Goal: Task Accomplishment & Management: Manage account settings

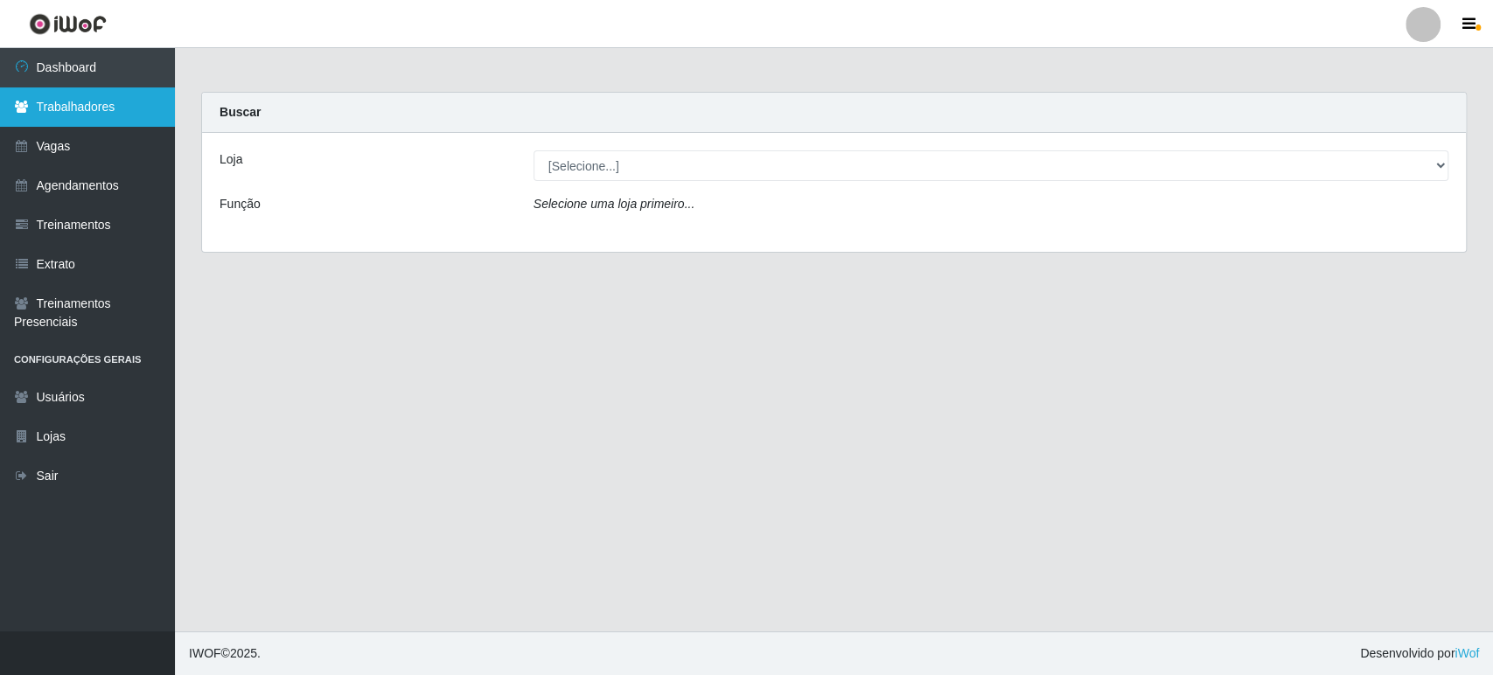
click at [108, 103] on link "Trabalhadores" at bounding box center [87, 106] width 175 height 39
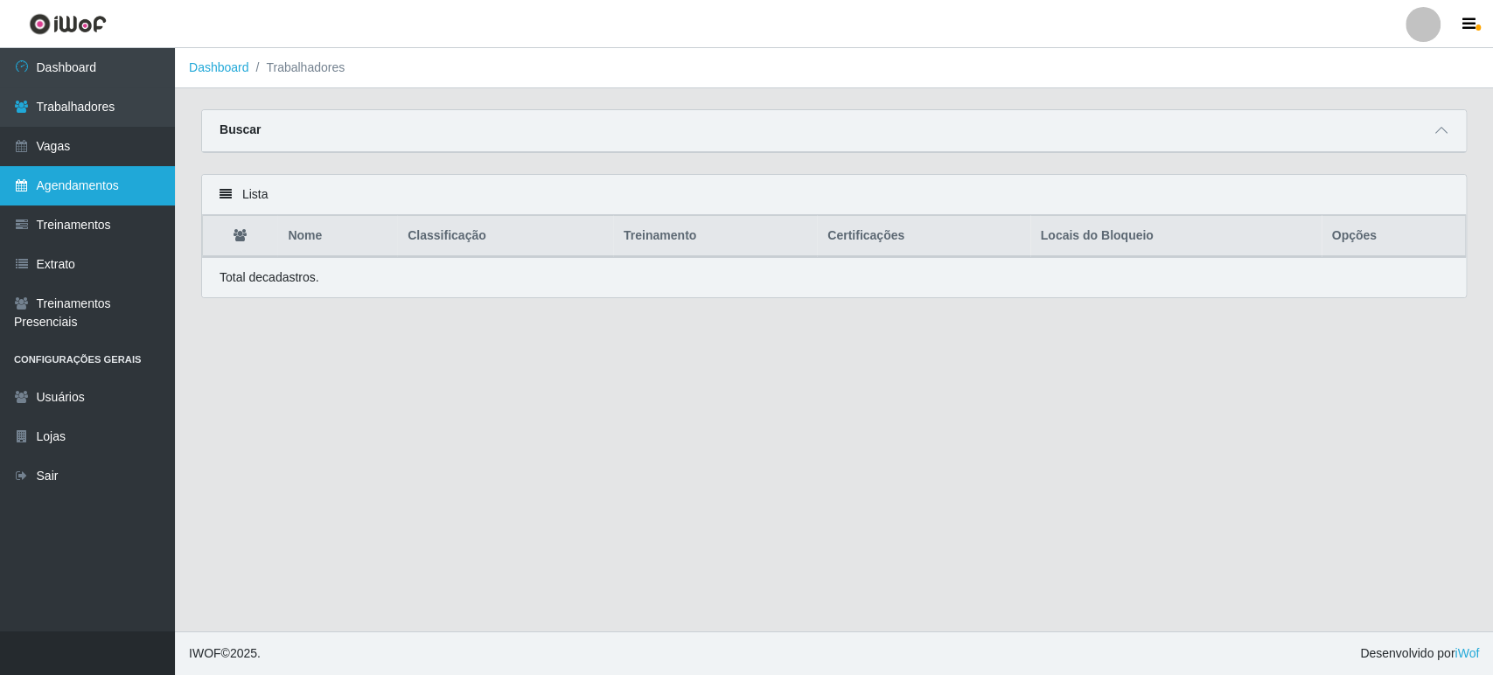
click at [86, 191] on link "Agendamentos" at bounding box center [87, 185] width 175 height 39
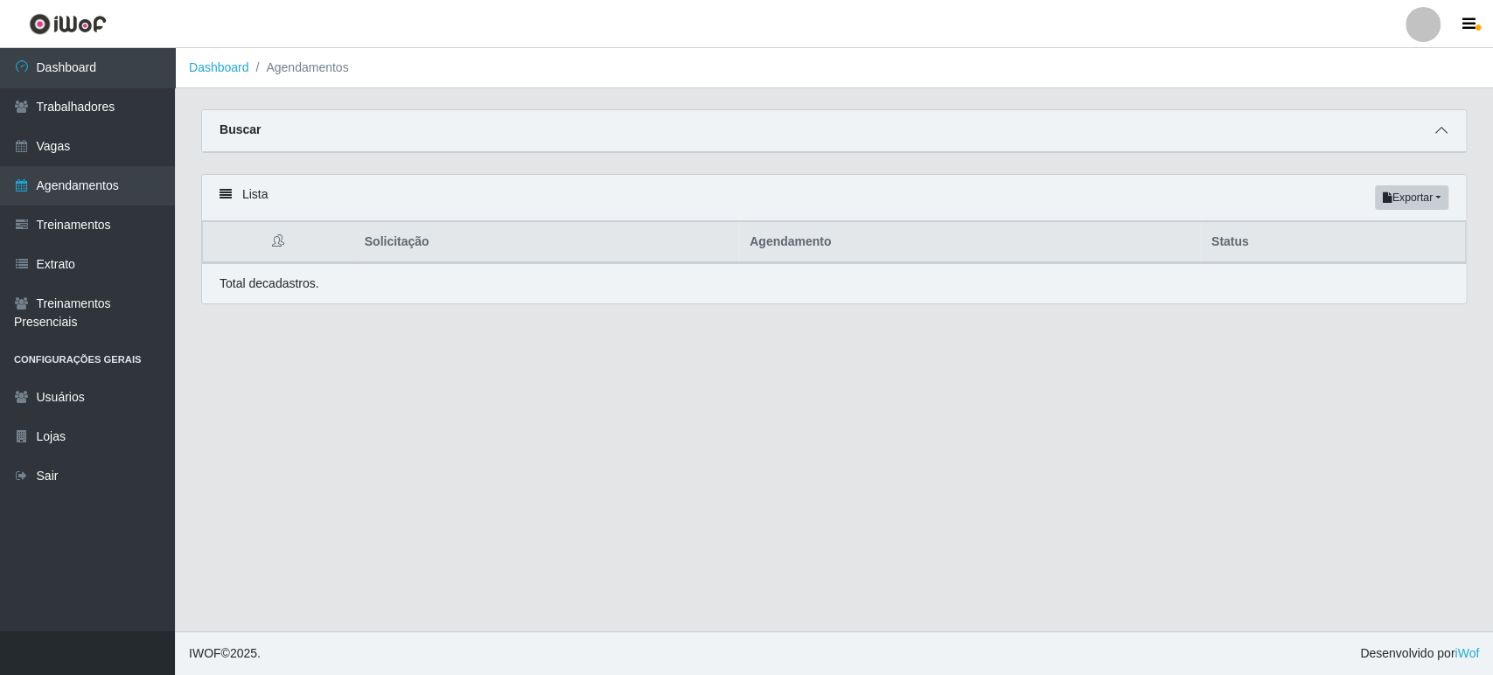
click at [1444, 132] on icon at bounding box center [1441, 130] width 12 height 12
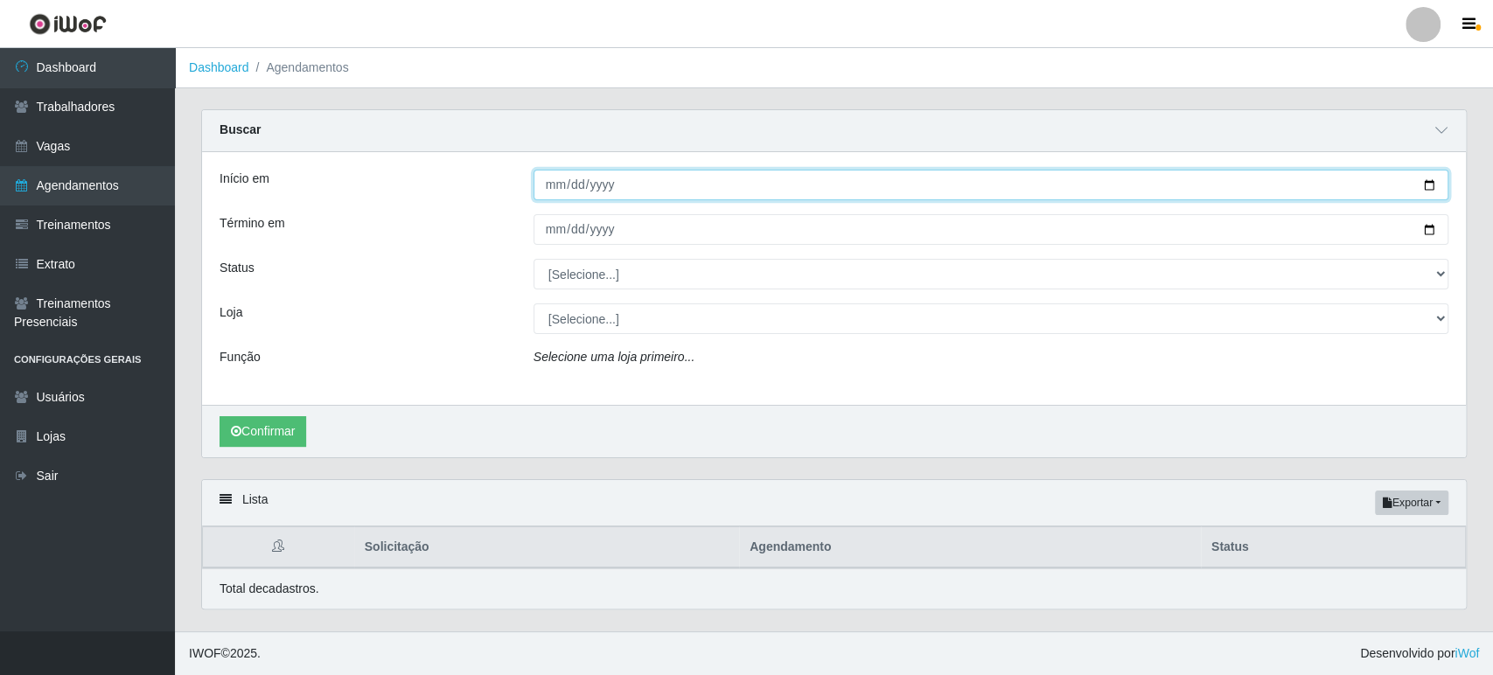
click at [1430, 187] on input "Início em" at bounding box center [990, 185] width 915 height 31
click at [744, 182] on input "Início em" at bounding box center [990, 185] width 915 height 31
click at [1428, 180] on input "Início em" at bounding box center [990, 185] width 915 height 31
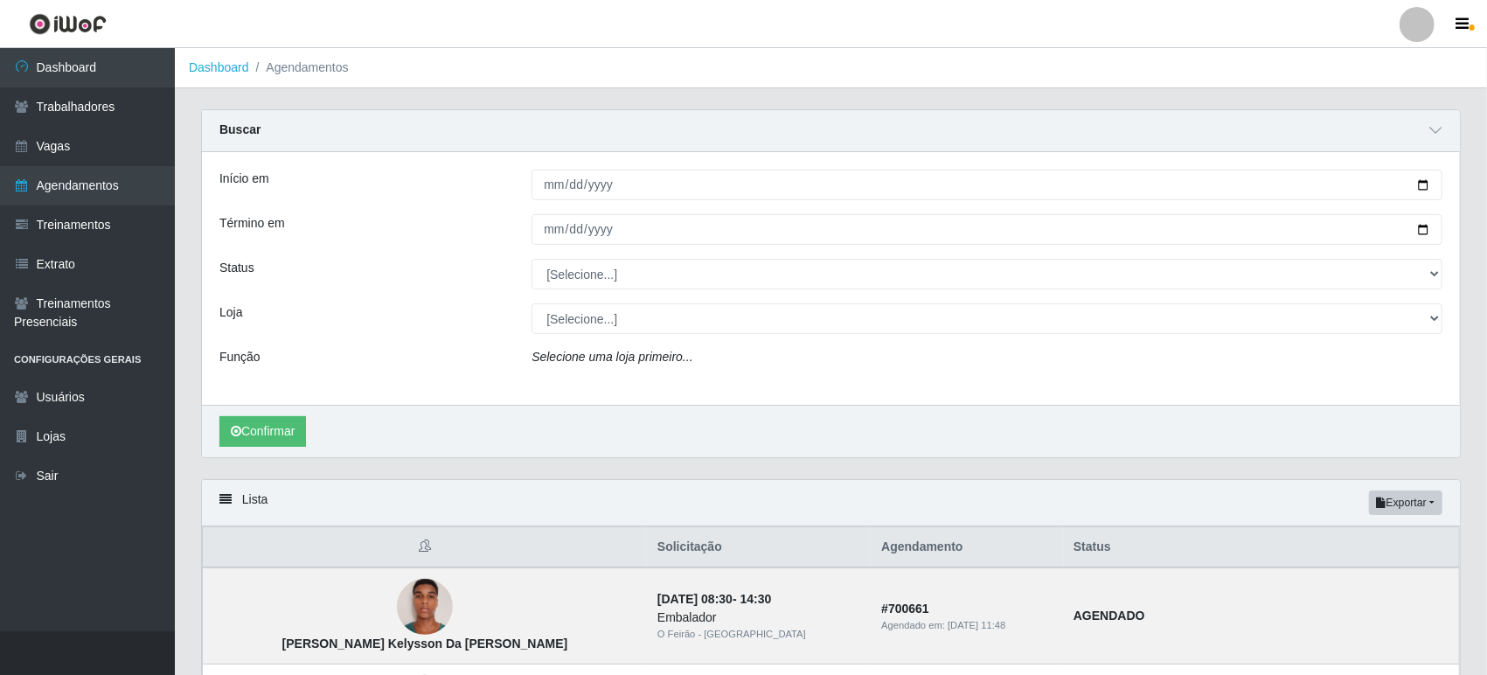
click at [851, 418] on div "Confirmar" at bounding box center [831, 431] width 1258 height 52
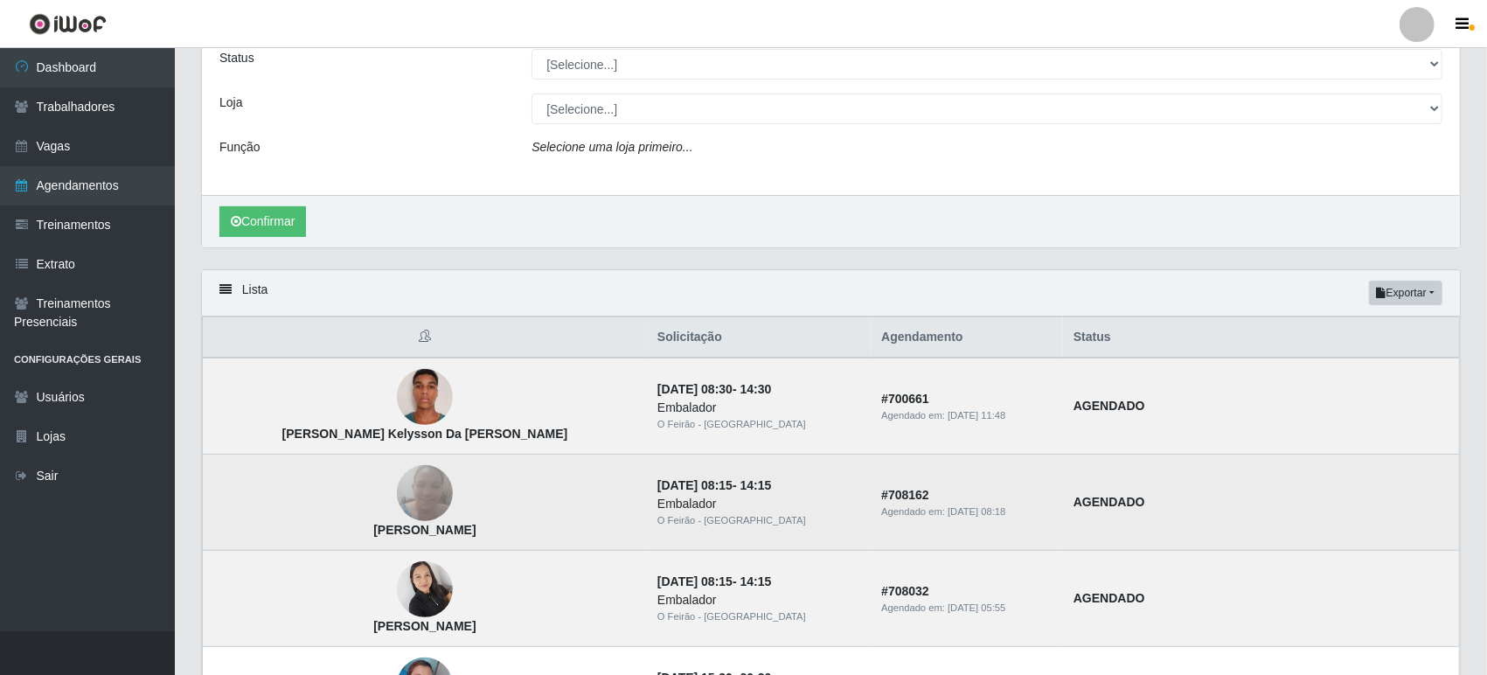
scroll to position [291, 0]
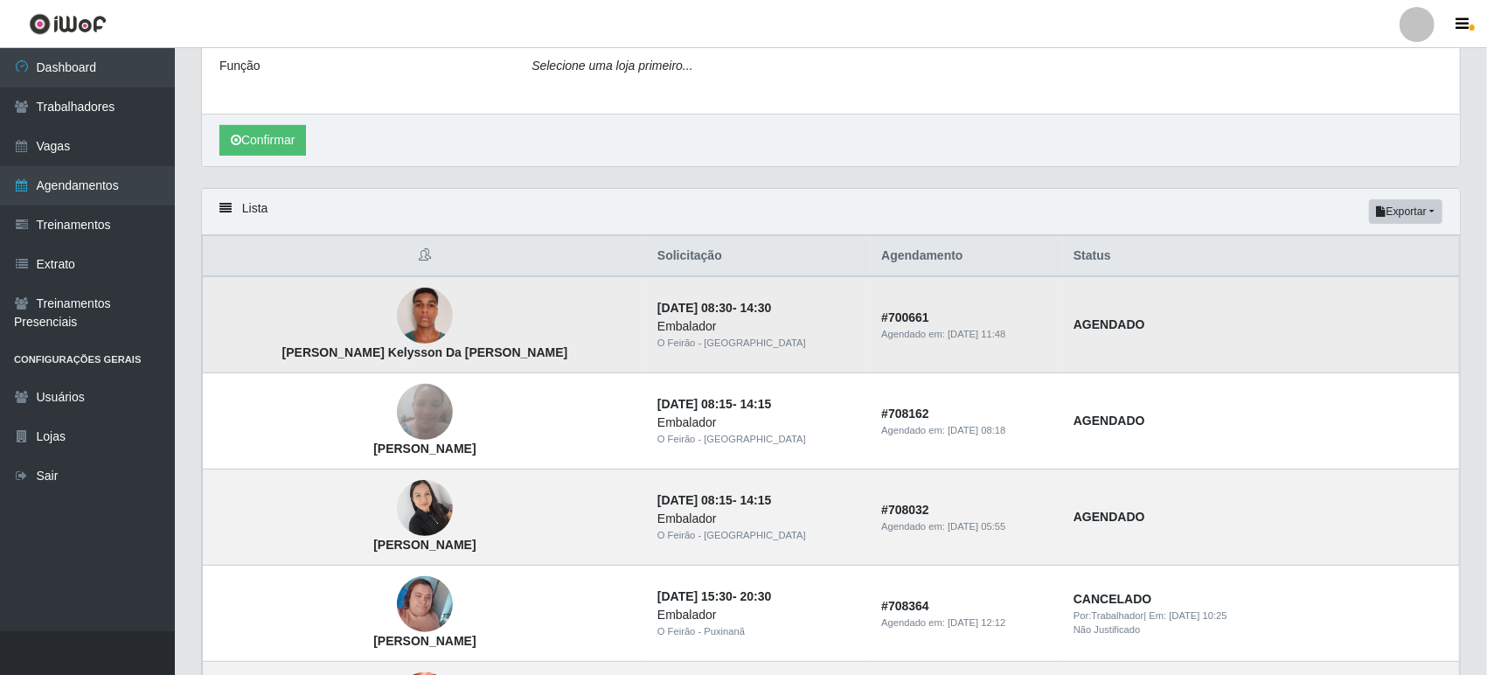
click at [397, 316] on img at bounding box center [425, 316] width 56 height 74
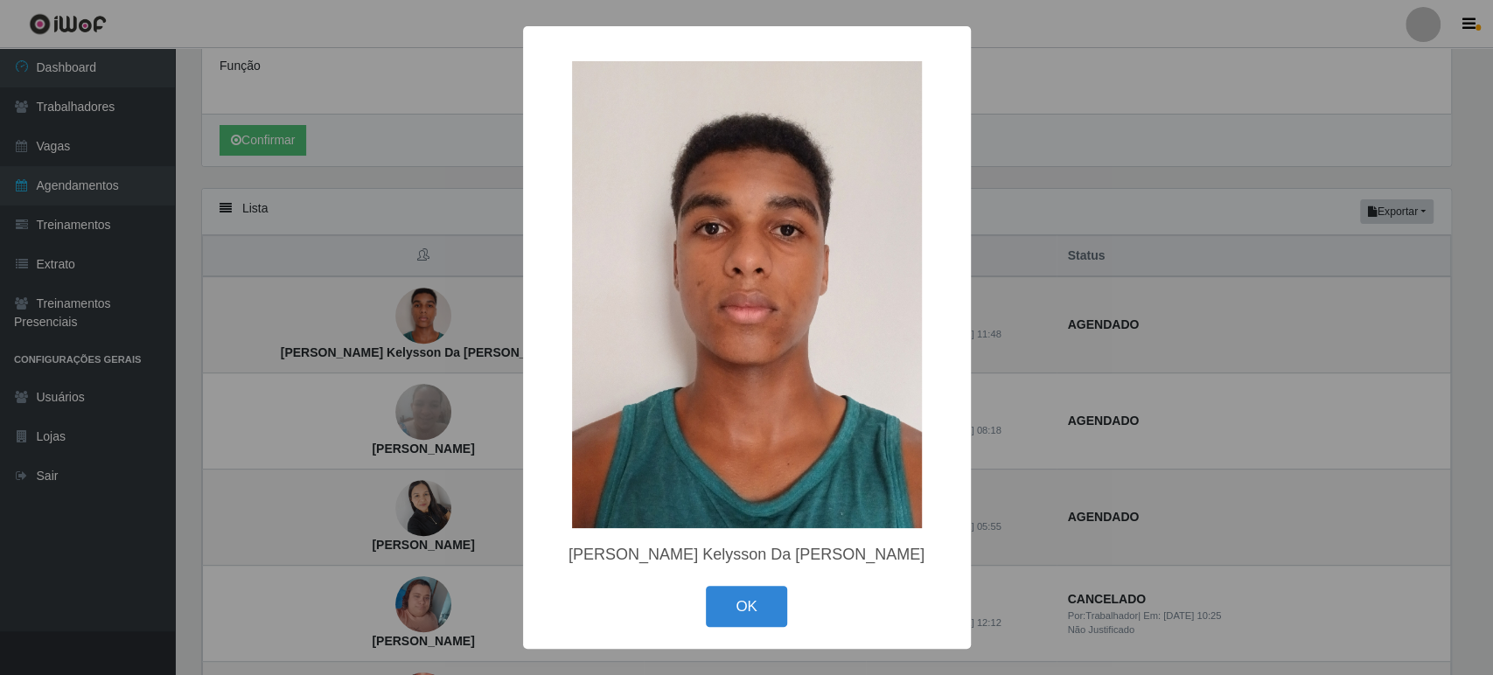
click at [1118, 345] on div "× Álan Kelysson Da Silva Souza OK Cancel" at bounding box center [746, 337] width 1493 height 675
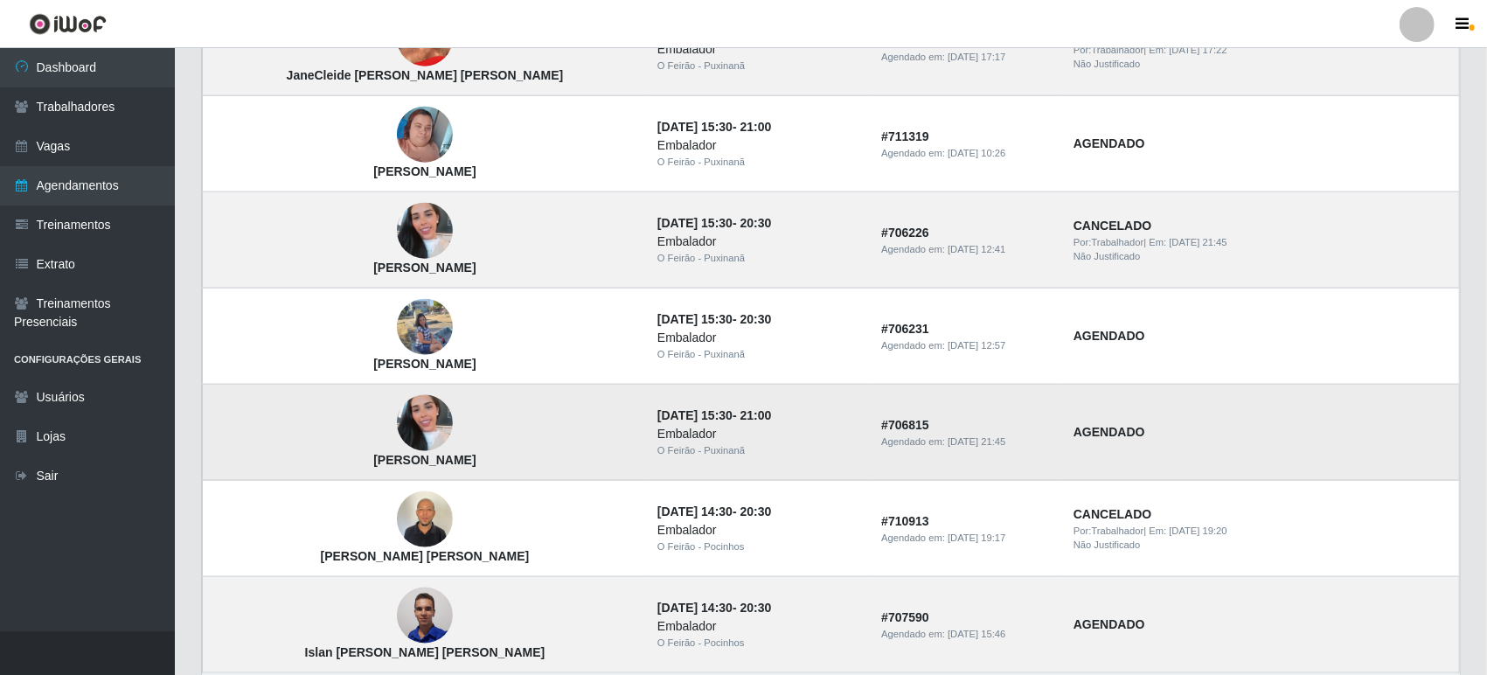
scroll to position [1452, 0]
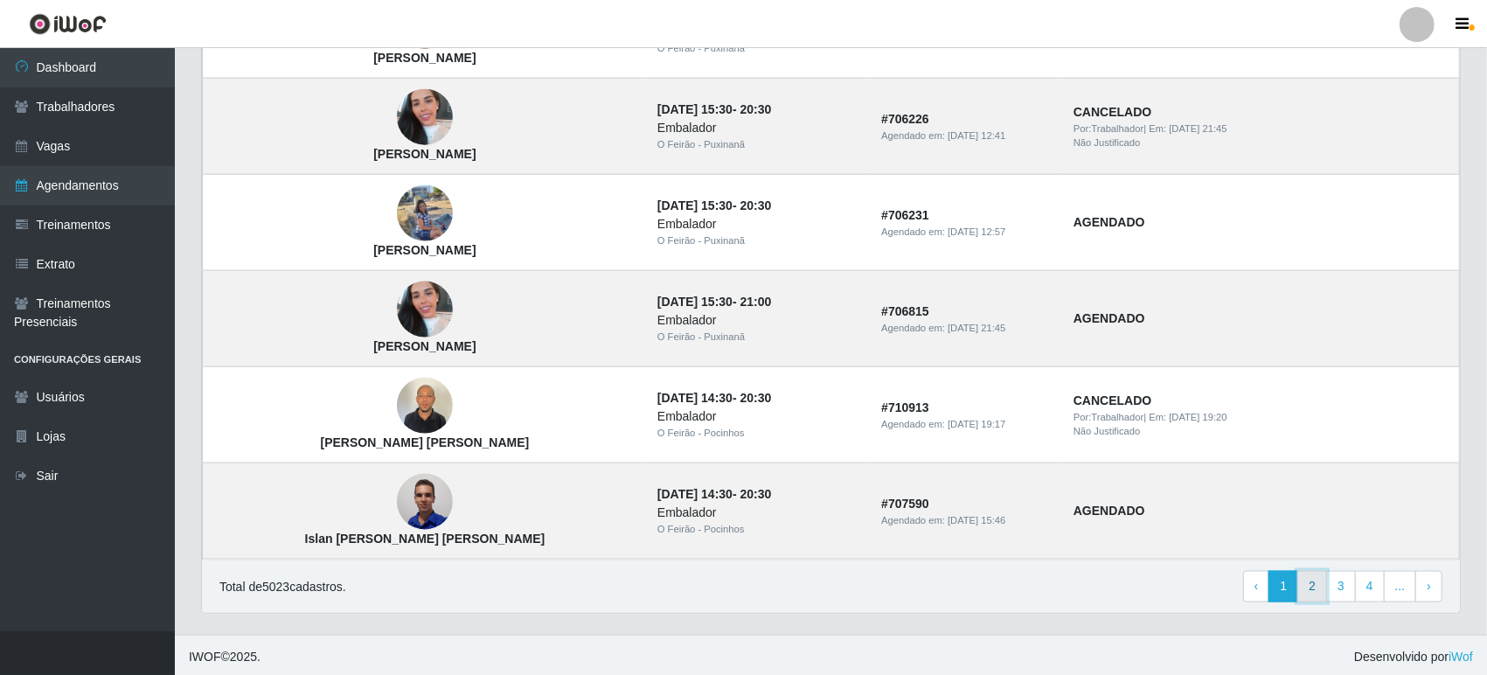
click at [1314, 585] on link "2" at bounding box center [1313, 586] width 30 height 31
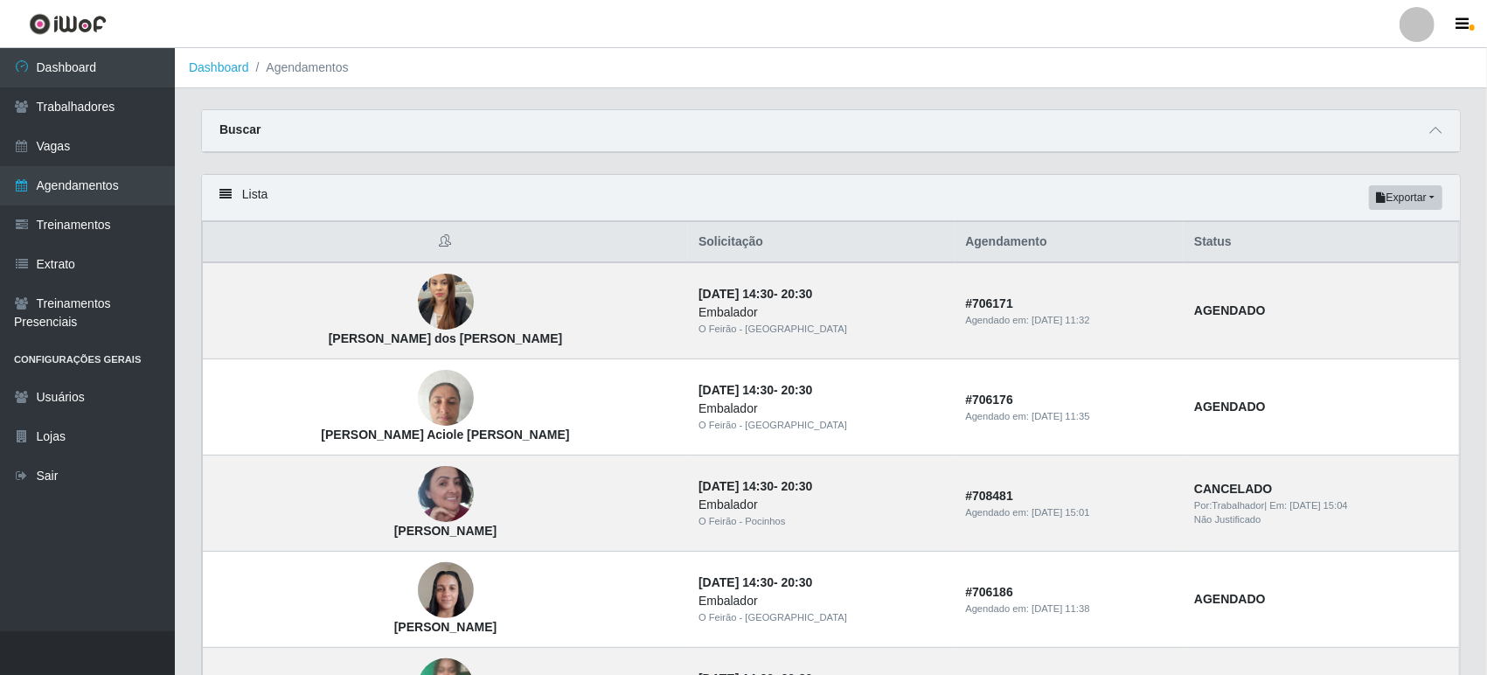
click at [279, 244] on th at bounding box center [446, 242] width 486 height 41
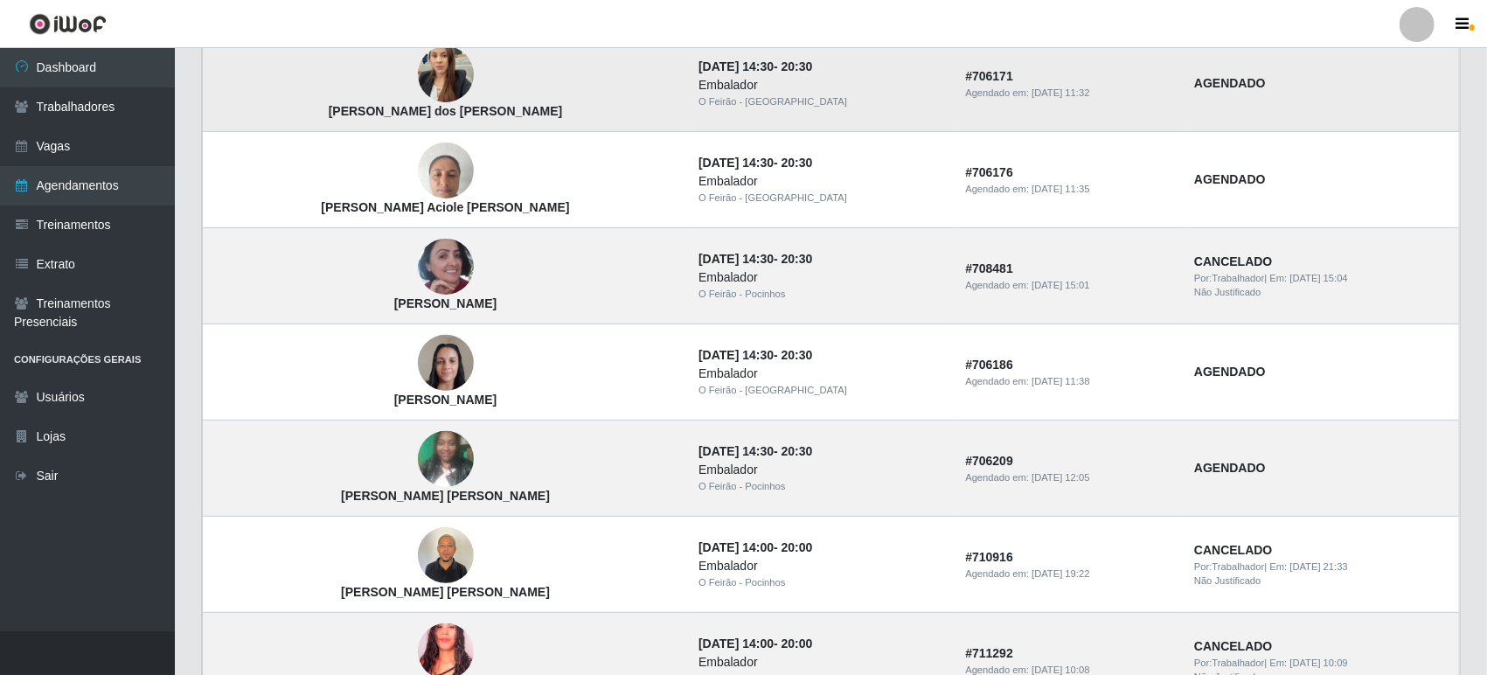
scroll to position [194, 0]
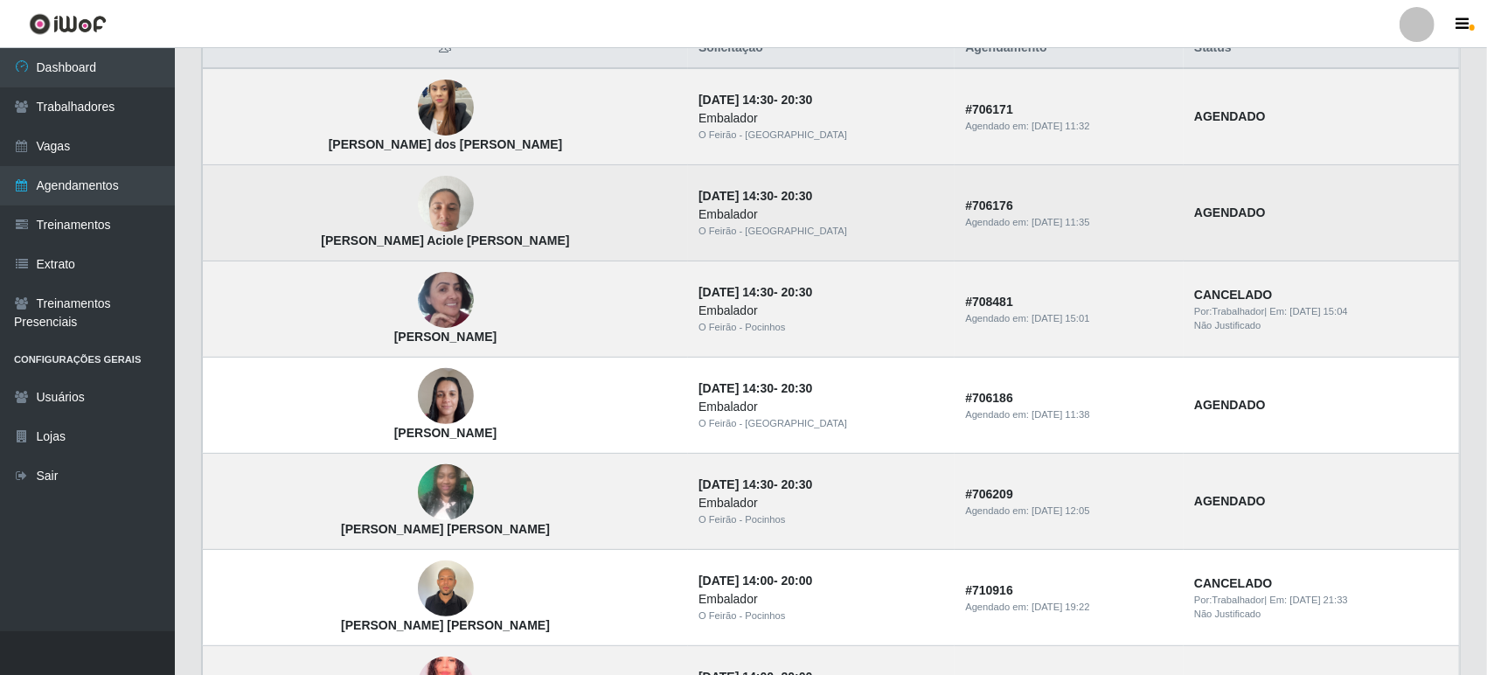
click at [418, 178] on img at bounding box center [446, 204] width 56 height 74
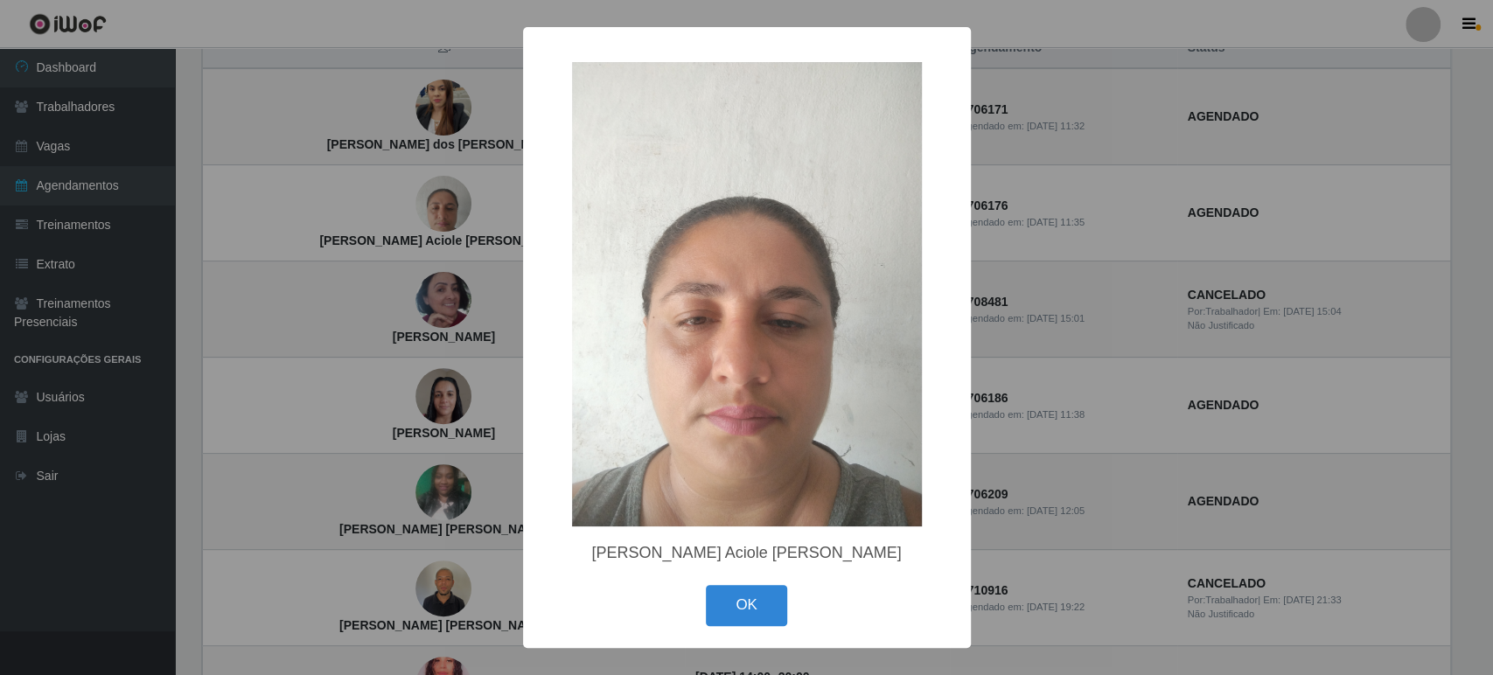
click at [363, 215] on div "× [PERSON_NAME] Aciole [PERSON_NAME] OK Cancel" at bounding box center [746, 337] width 1493 height 675
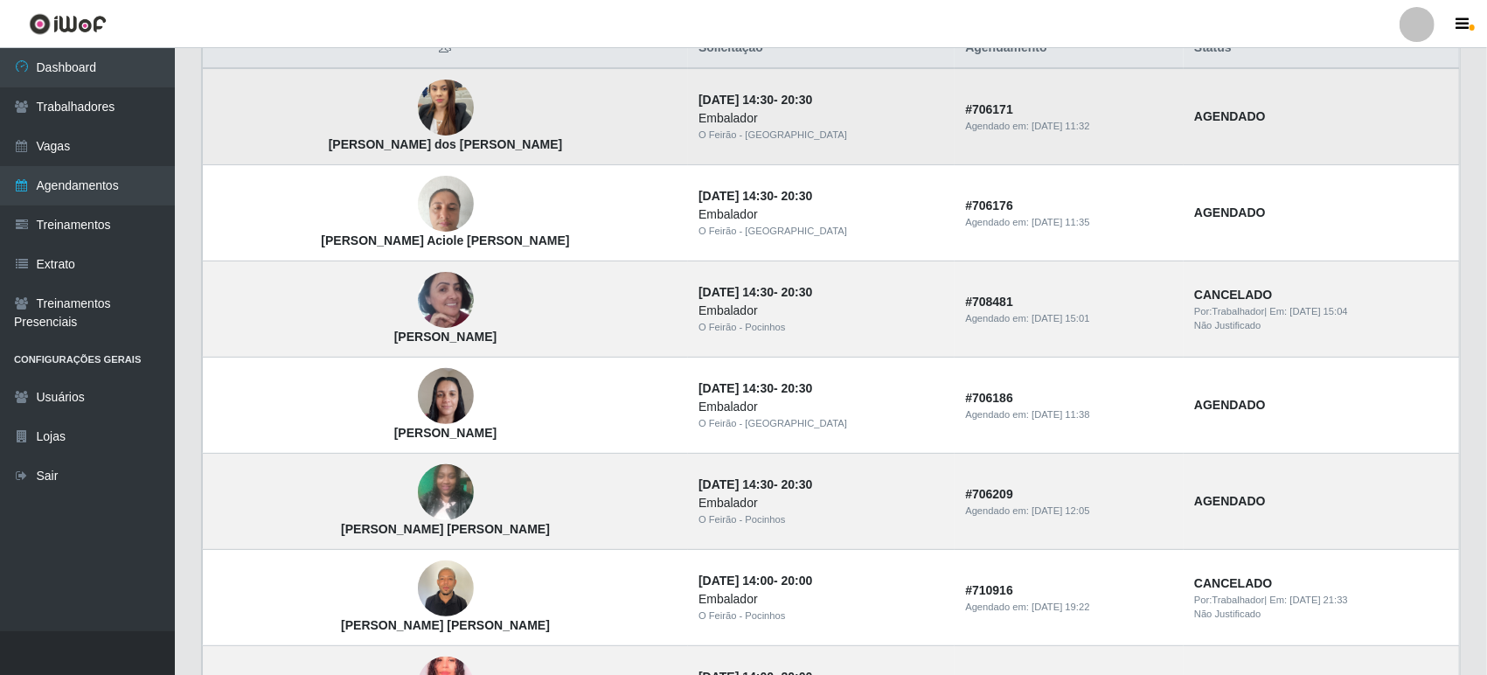
click at [418, 106] on img at bounding box center [446, 109] width 56 height 100
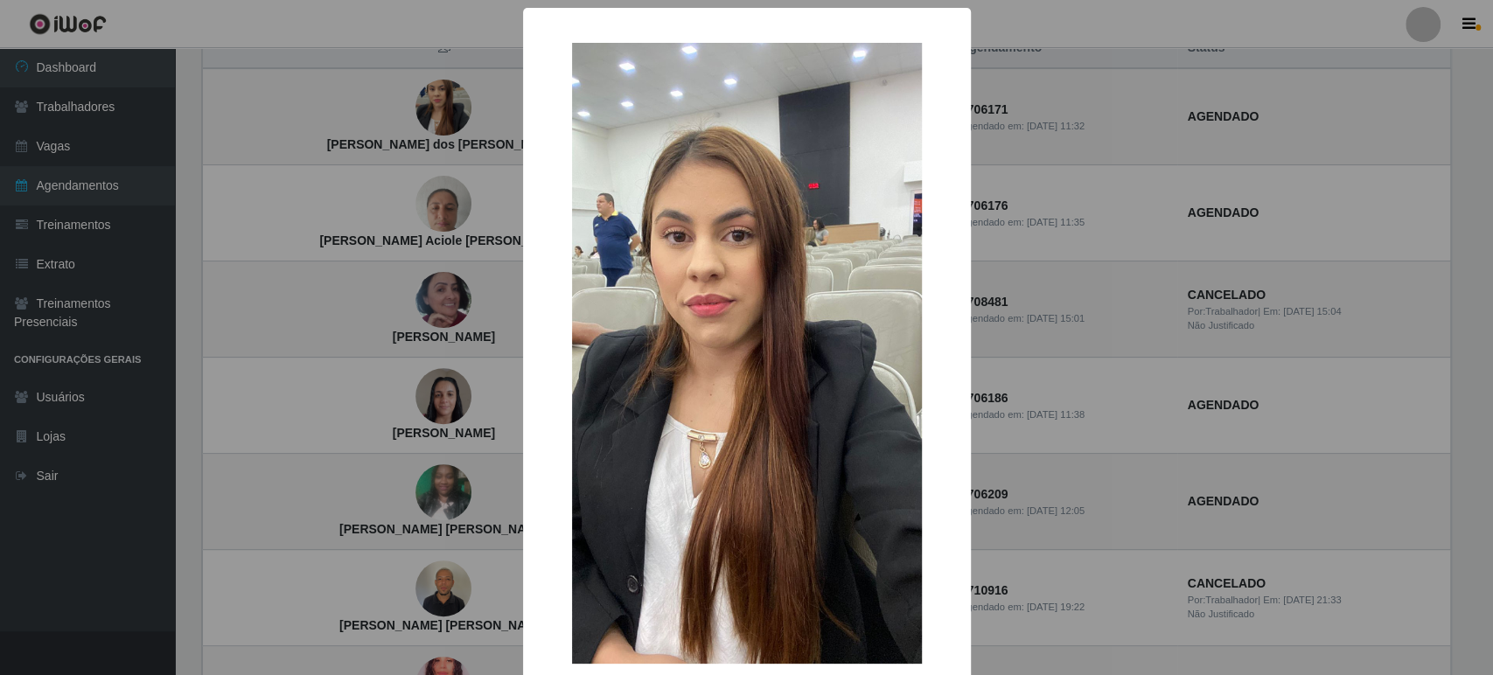
click at [328, 220] on div "× [PERSON_NAME] dos [PERSON_NAME] OK Cancel" at bounding box center [746, 337] width 1493 height 675
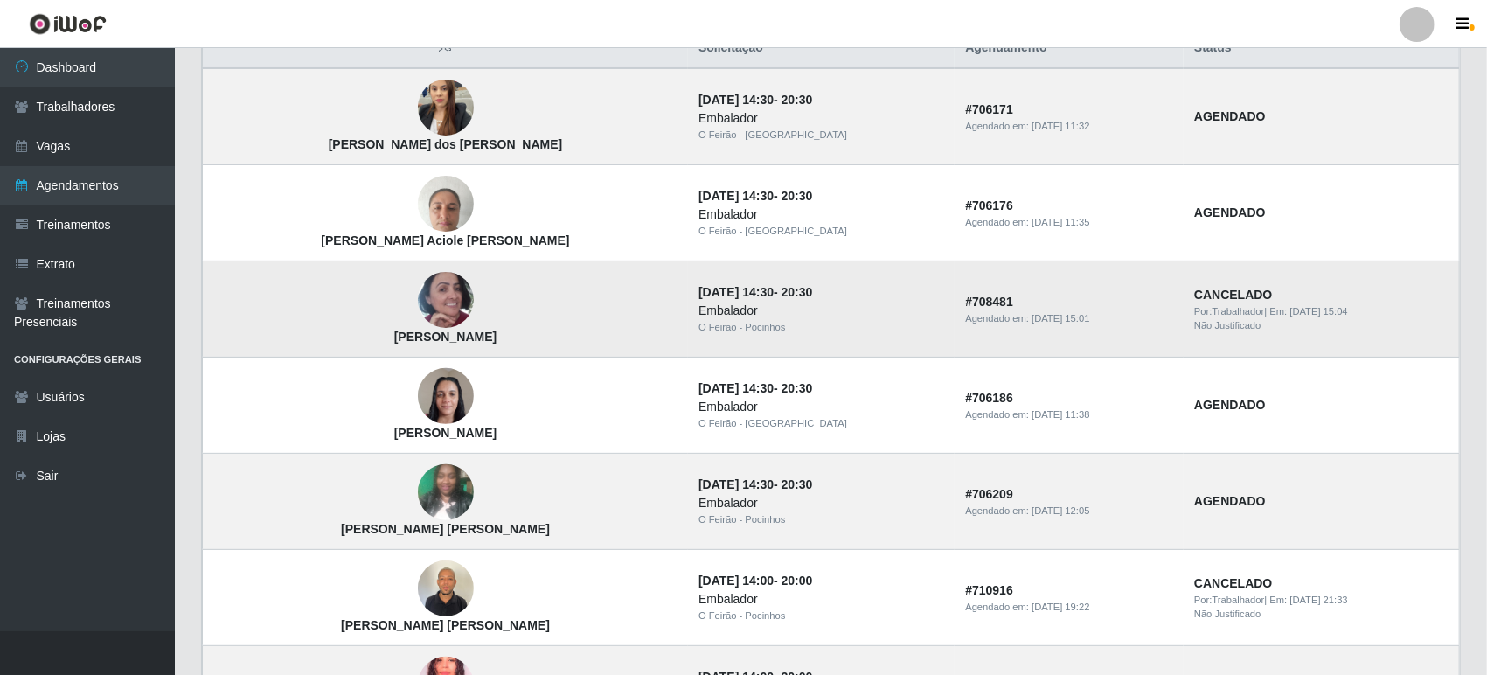
scroll to position [291, 0]
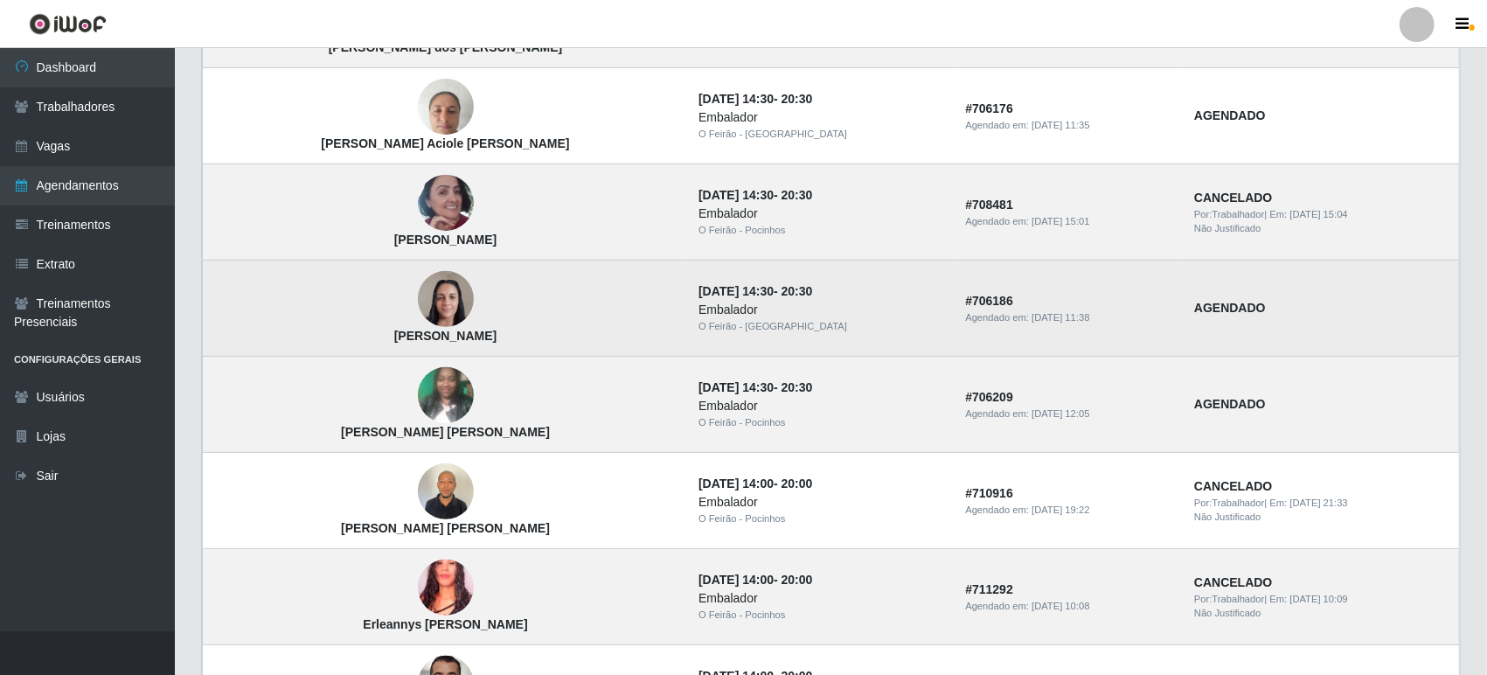
click at [418, 302] on img at bounding box center [446, 299] width 56 height 74
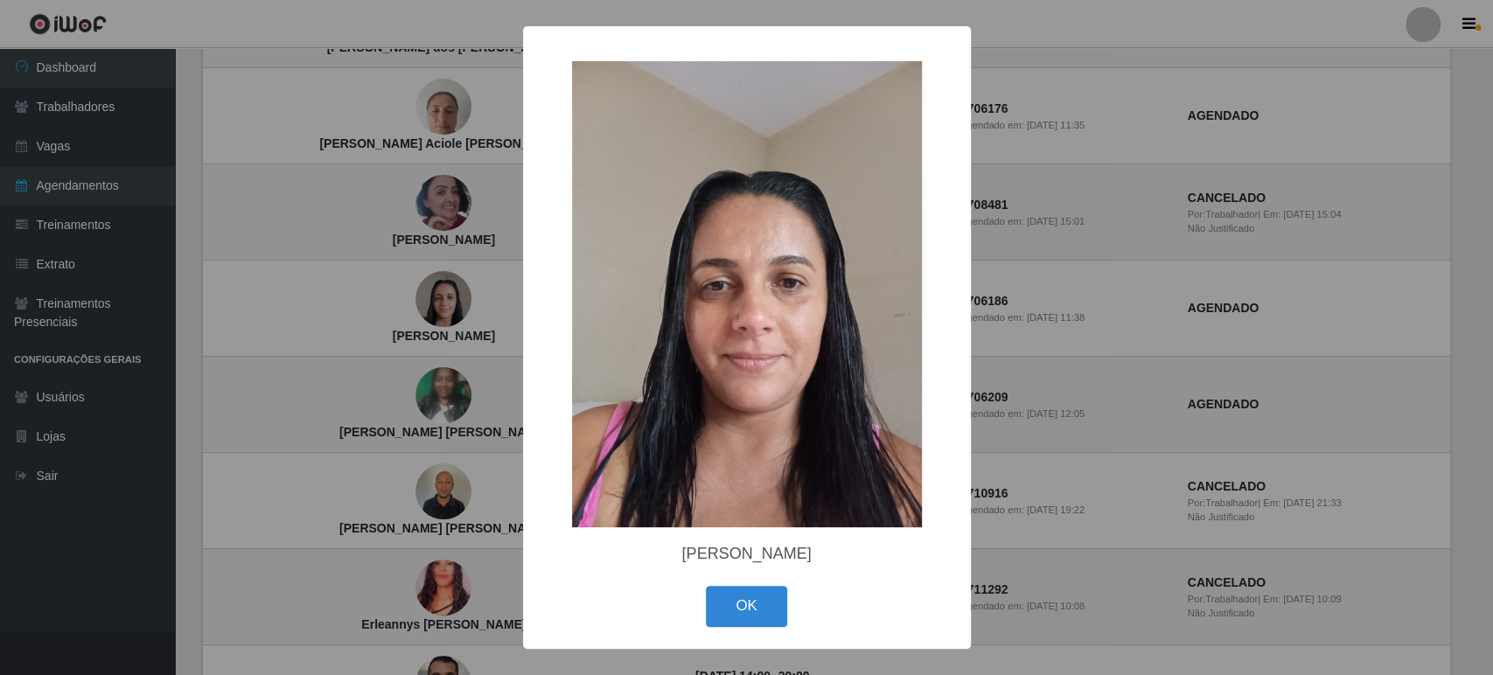
click at [336, 272] on div "× [PERSON_NAME] OK Cancel" at bounding box center [746, 337] width 1493 height 675
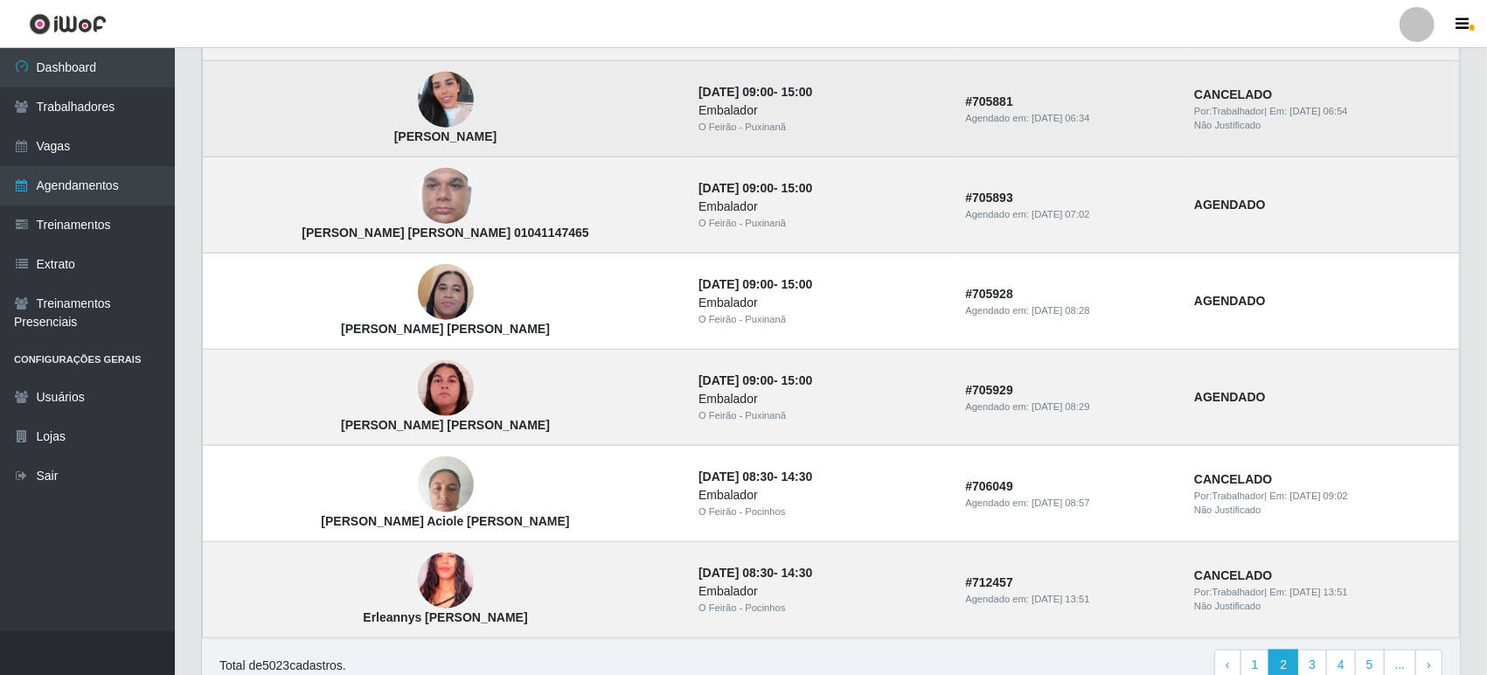
scroll to position [1069, 0]
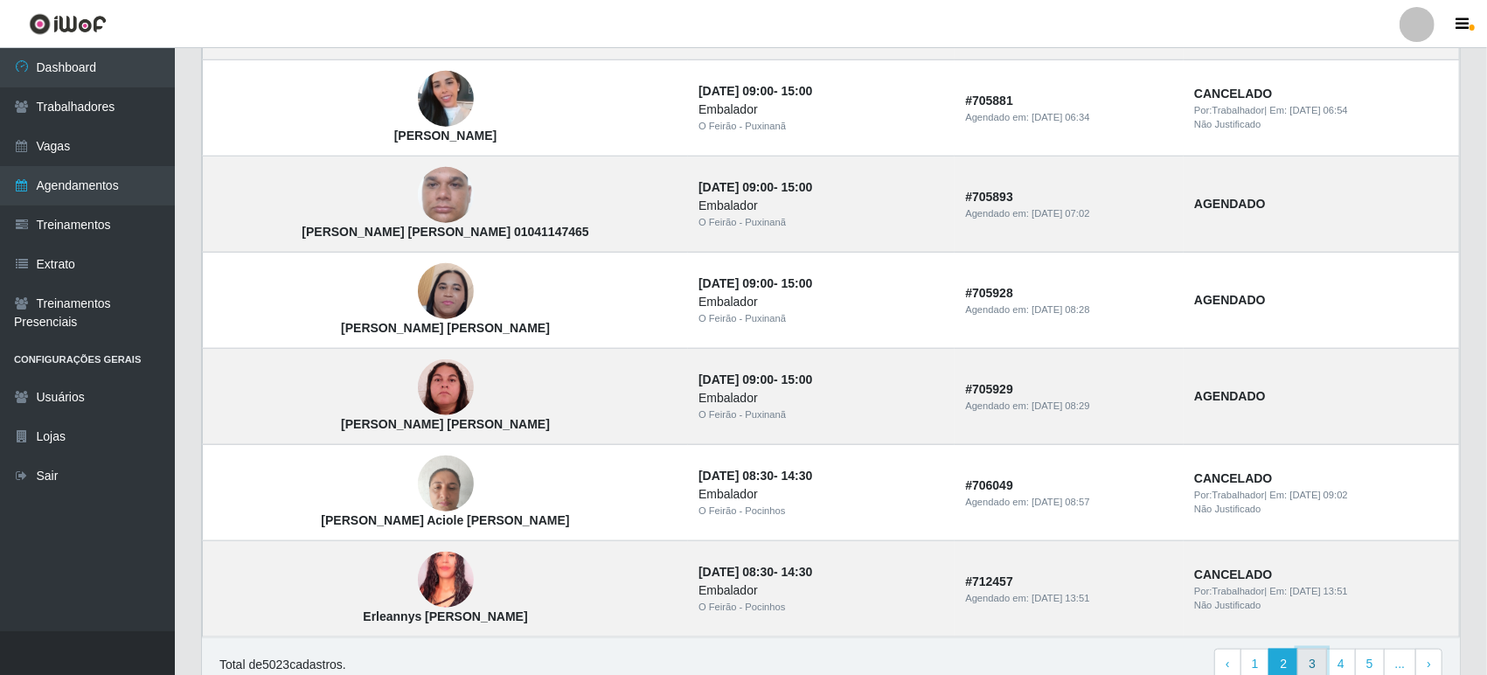
click at [1311, 662] on link "3" at bounding box center [1313, 664] width 30 height 31
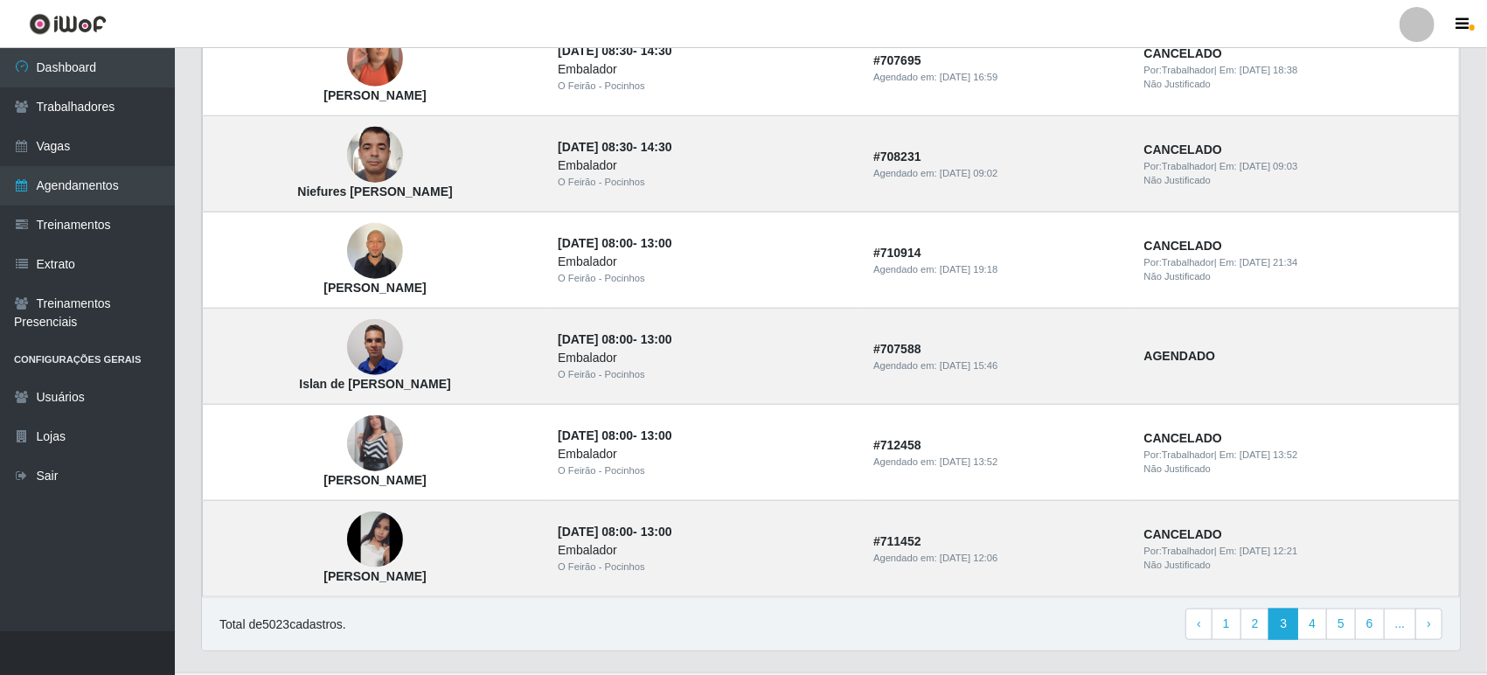
scroll to position [1147, 0]
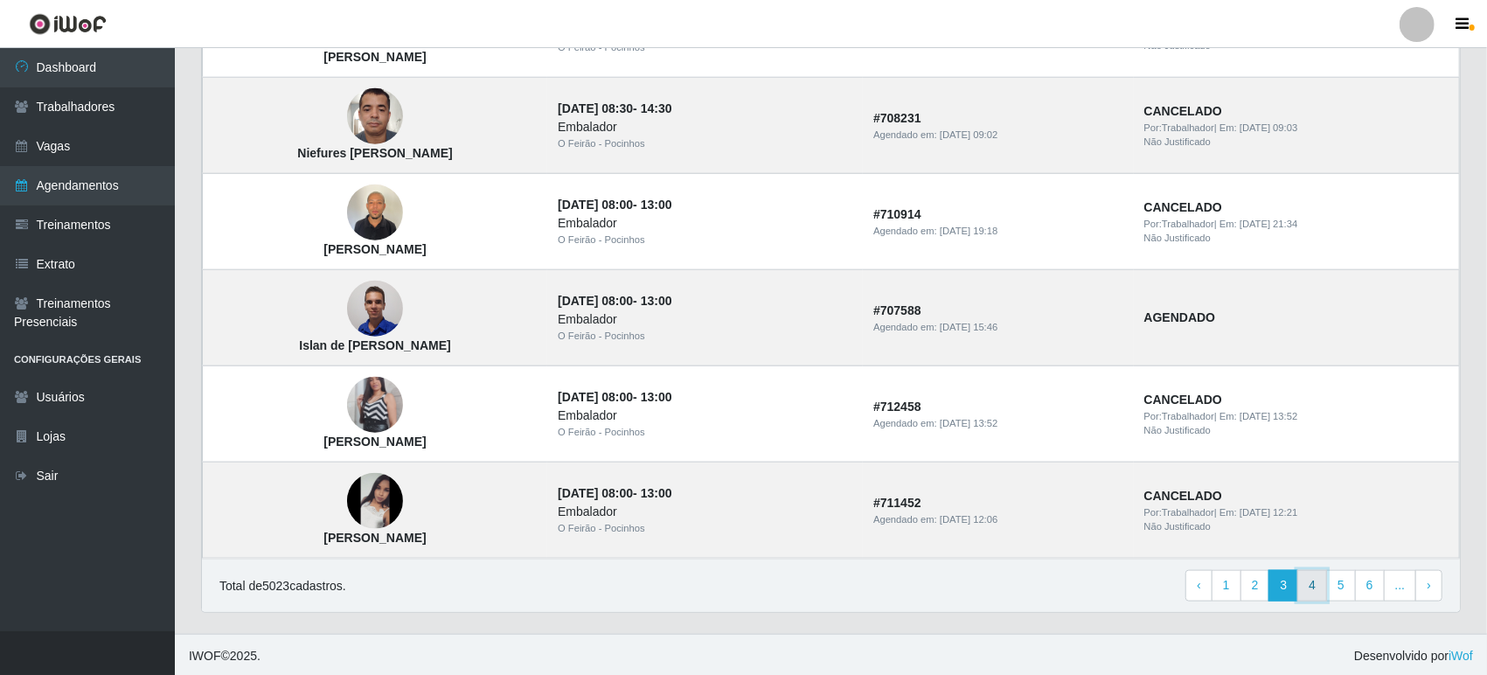
click at [1316, 579] on link "4" at bounding box center [1313, 585] width 30 height 31
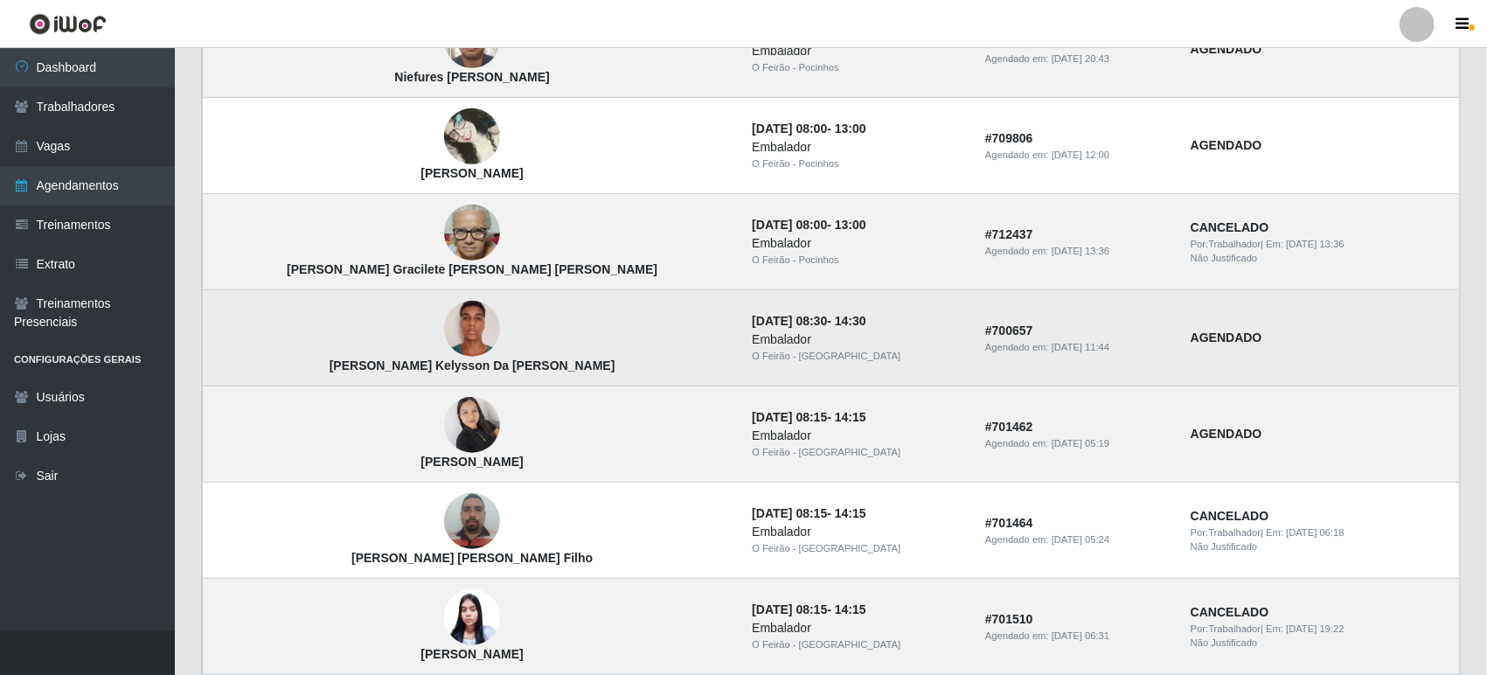
scroll to position [679, 0]
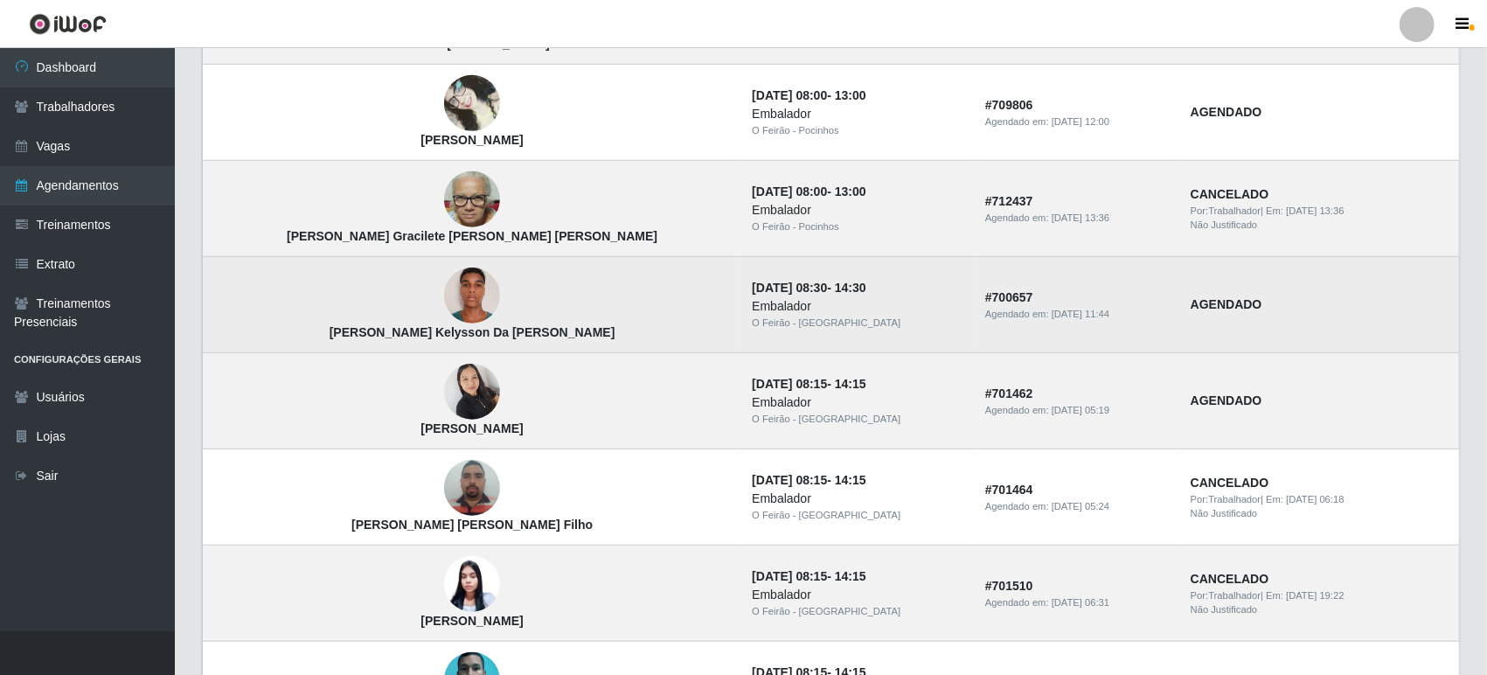
click at [444, 289] on img at bounding box center [472, 296] width 56 height 74
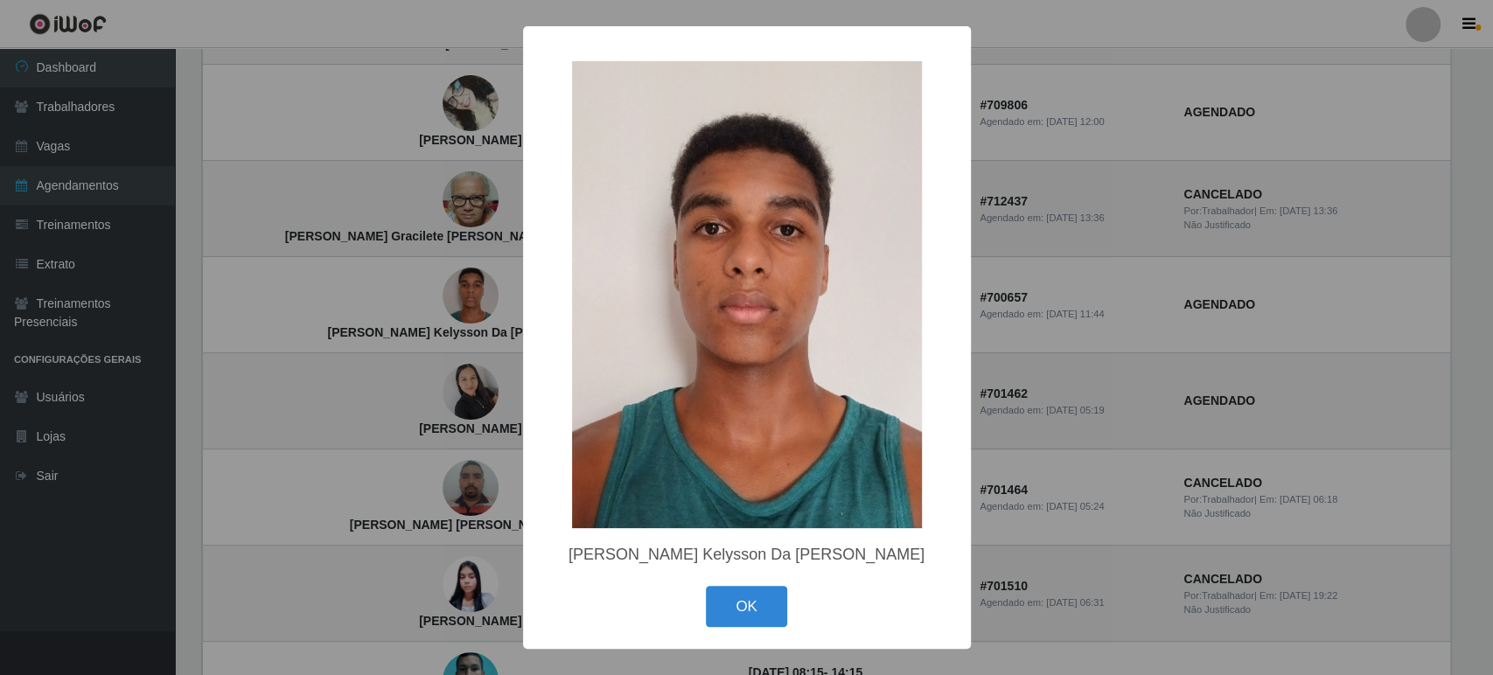
click at [351, 401] on div "× Álan Kelysson Da Silva Souza OK Cancel" at bounding box center [746, 337] width 1493 height 675
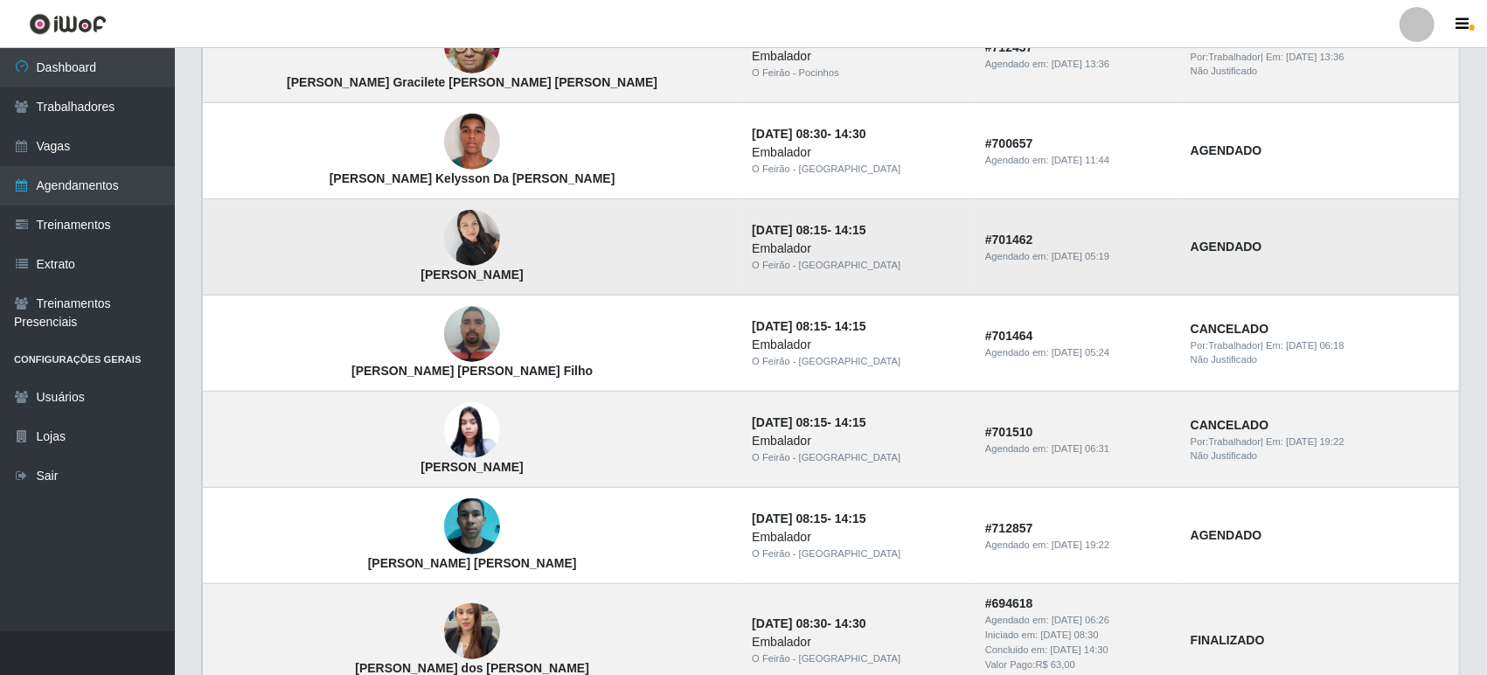
scroll to position [874, 0]
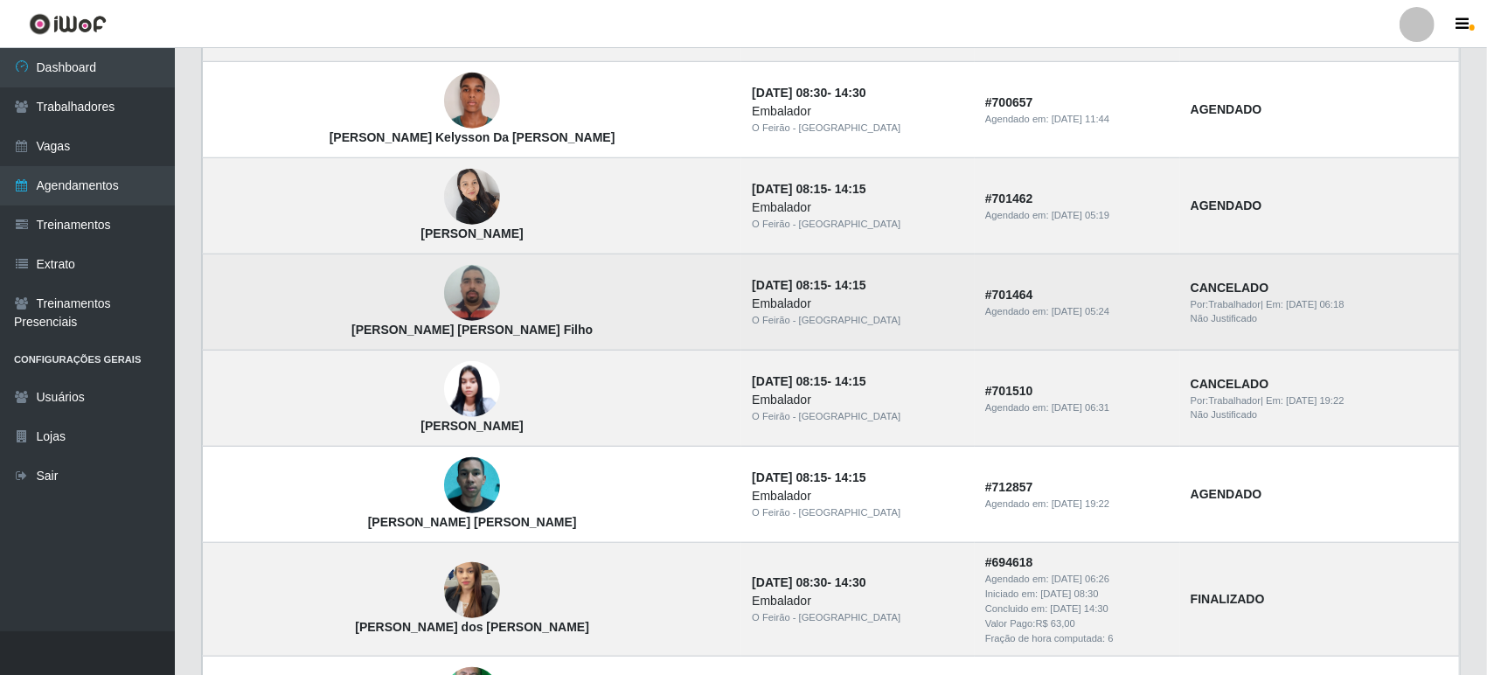
click at [444, 285] on img at bounding box center [472, 293] width 56 height 74
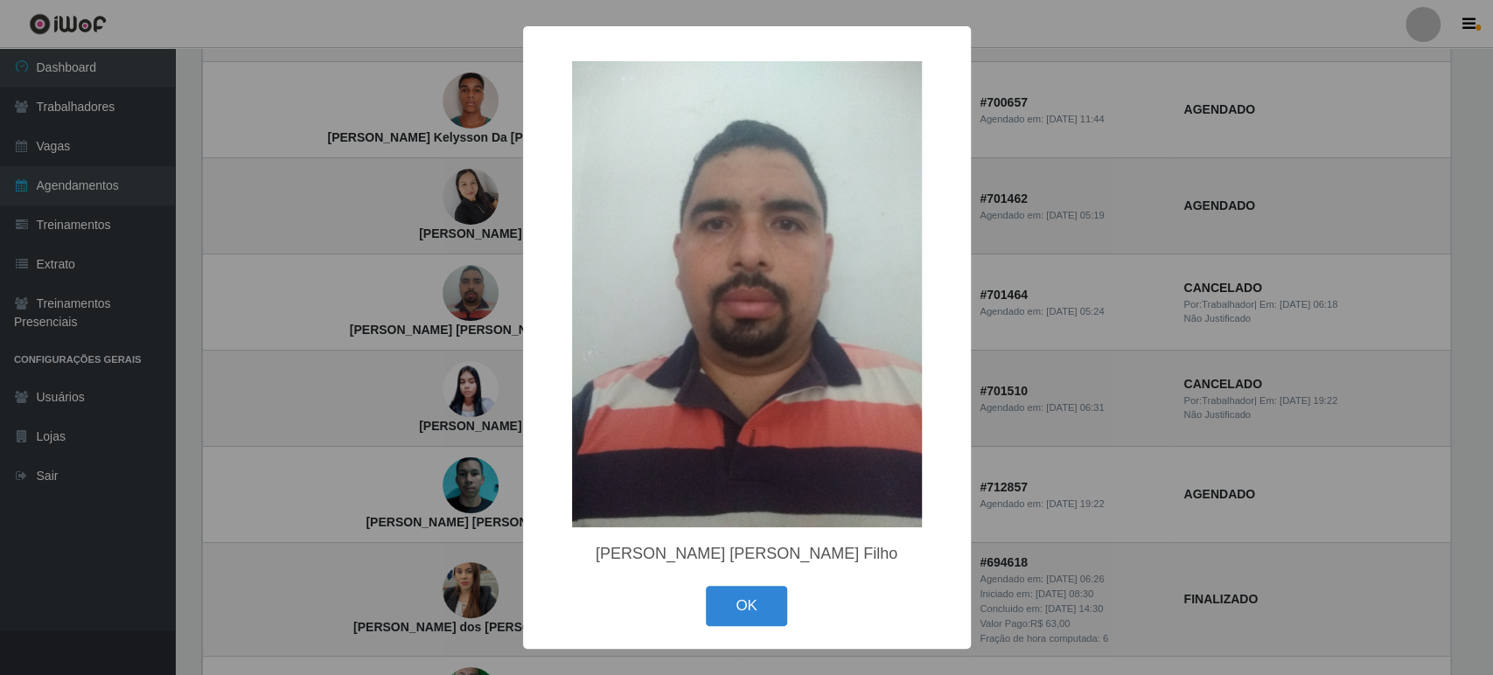
drag, startPoint x: 408, startPoint y: 392, endPoint x: 392, endPoint y: 403, distance: 20.1
click at [406, 390] on div "× Manoel Amadeu de Souza Filho OK Cancel" at bounding box center [746, 337] width 1493 height 675
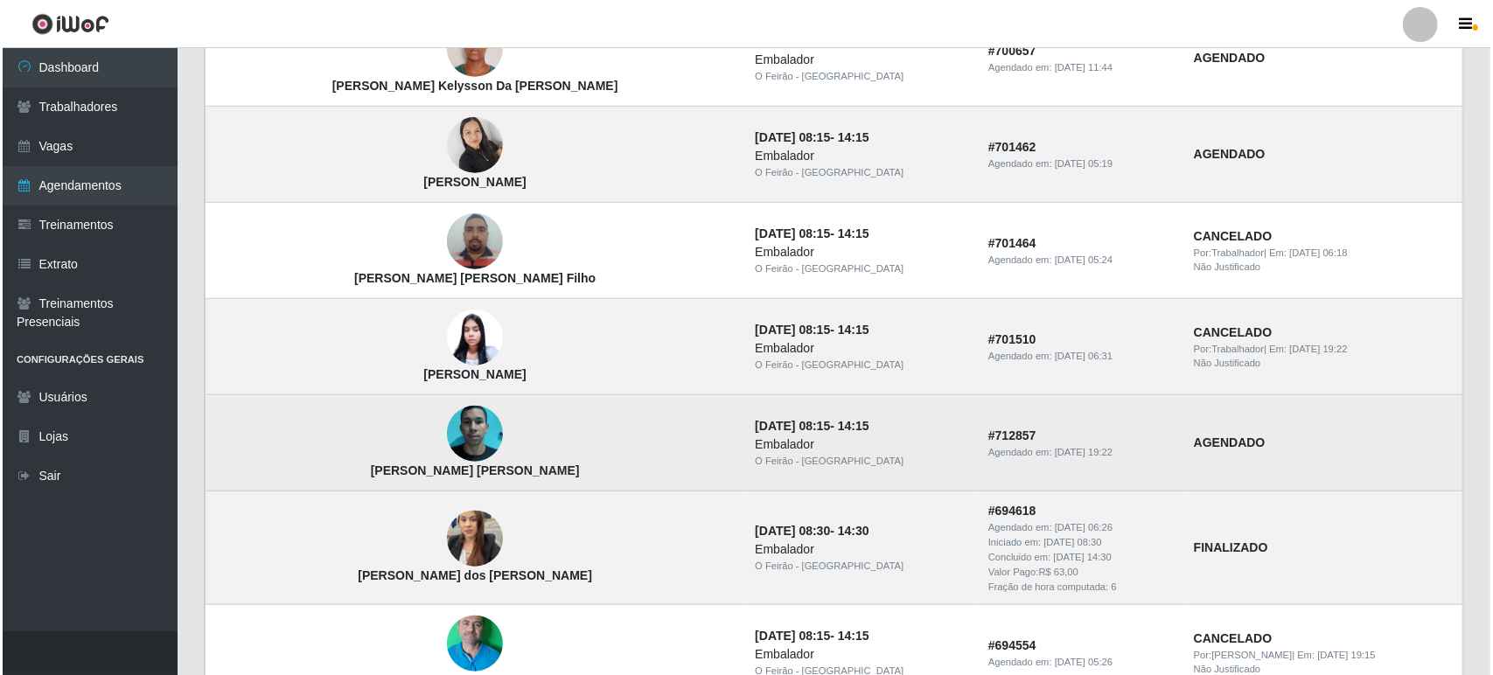
scroll to position [971, 0]
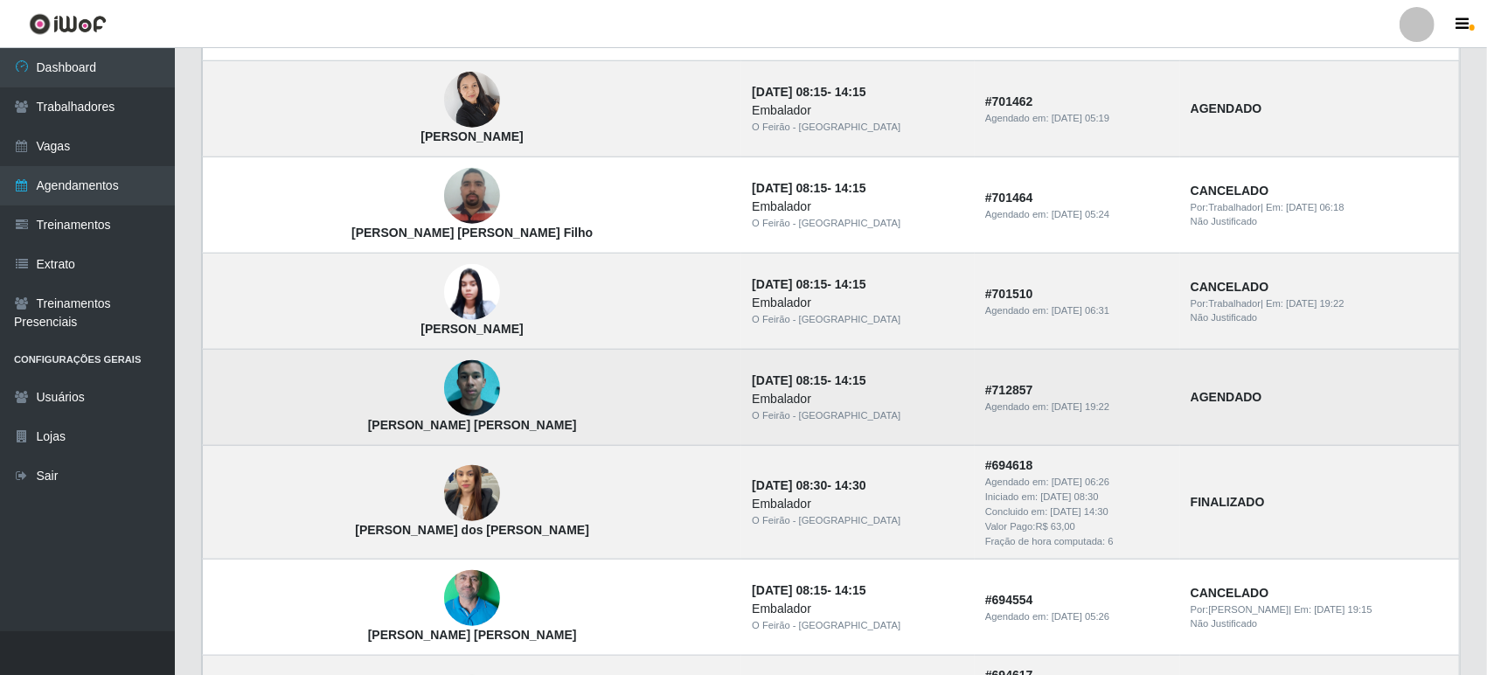
click at [444, 390] on img at bounding box center [472, 388] width 56 height 124
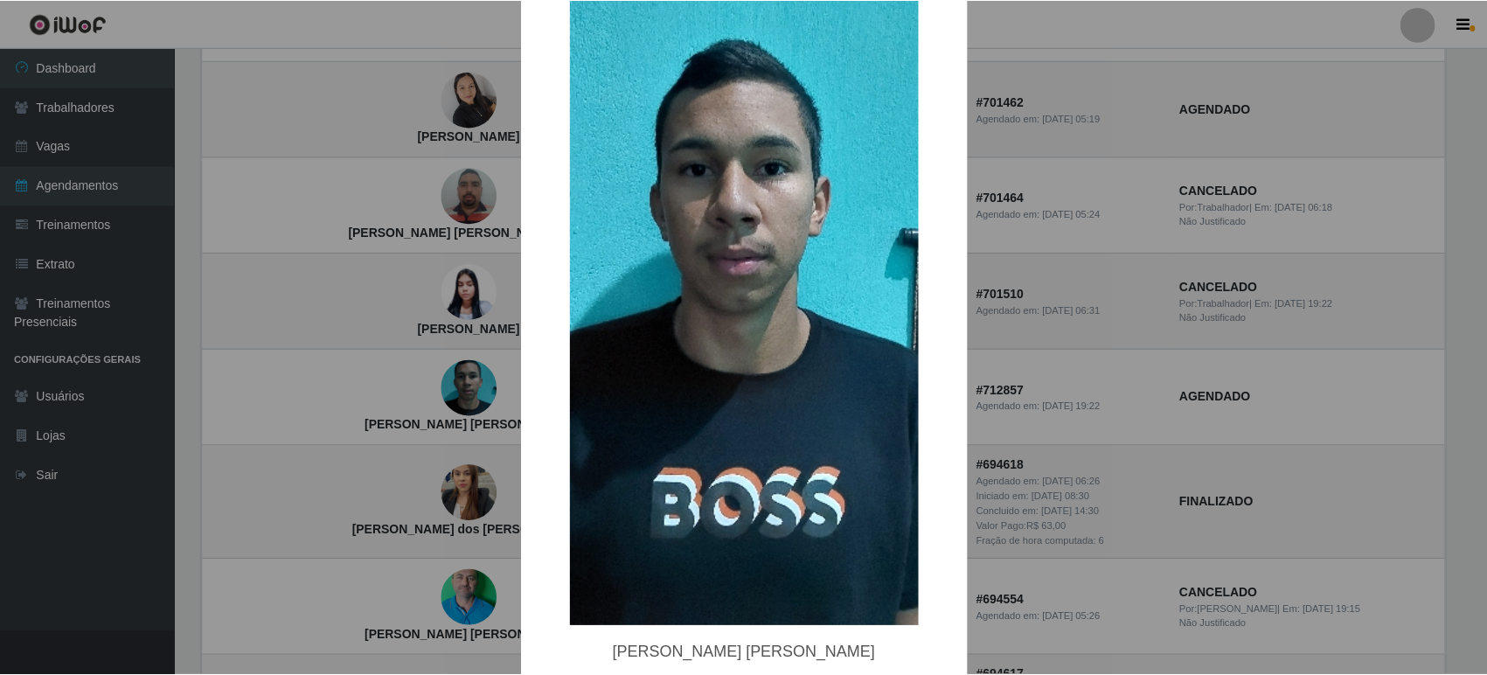
scroll to position [275, 0]
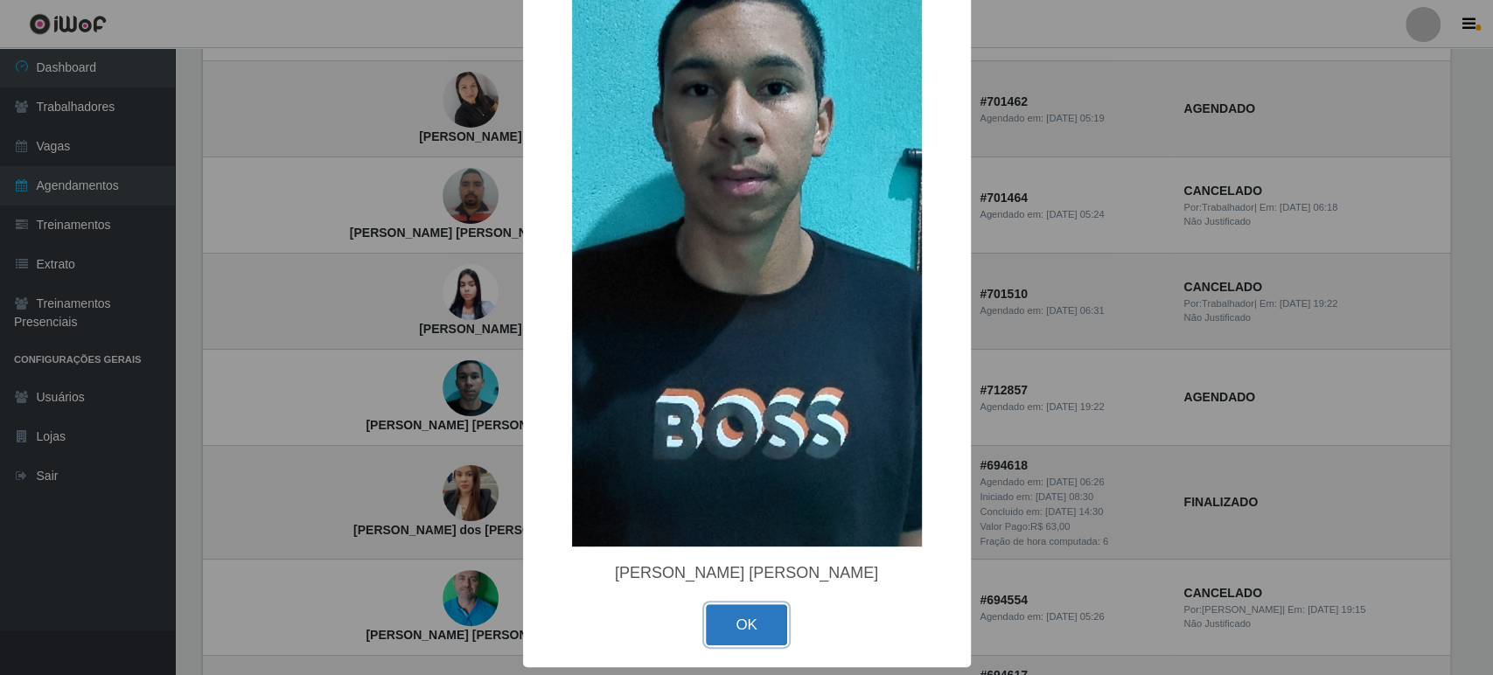
click at [742, 614] on button "OK" at bounding box center [746, 624] width 81 height 41
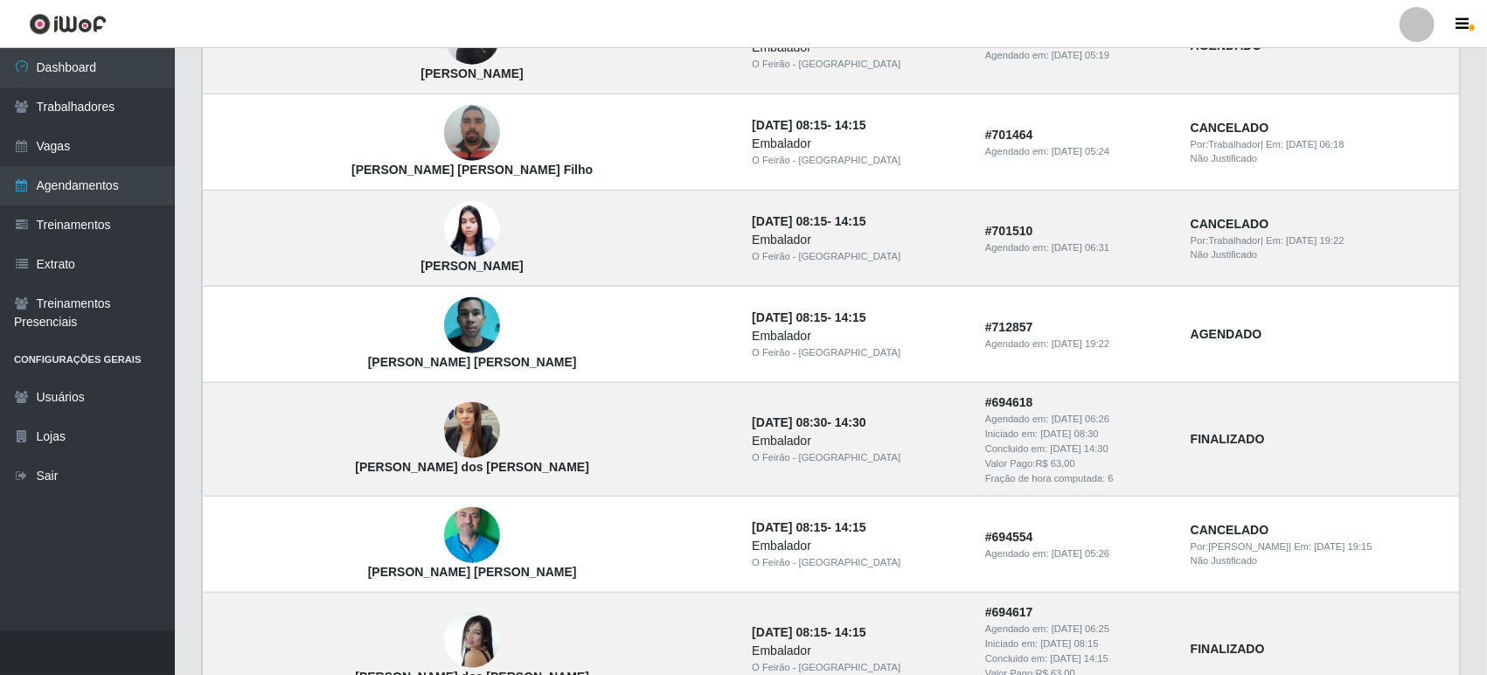
scroll to position [1069, 0]
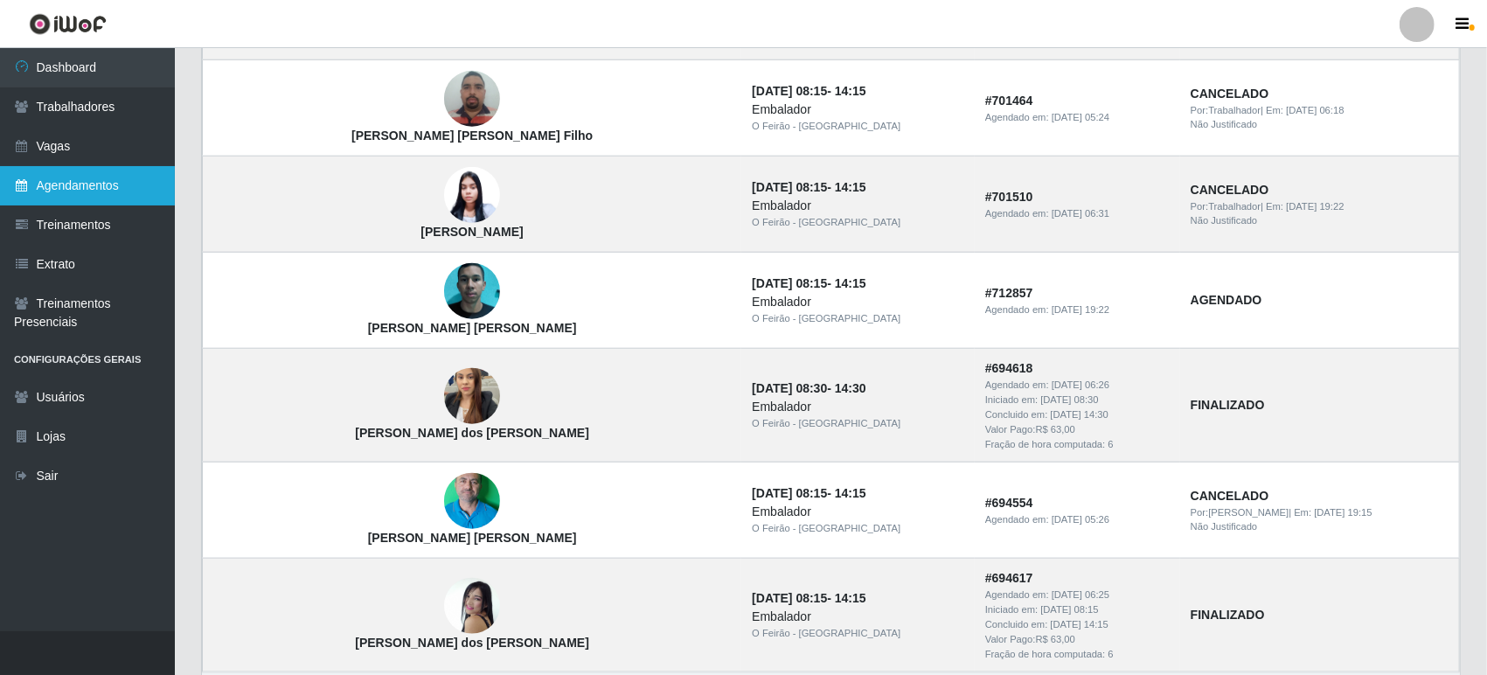
click at [87, 182] on link "Agendamentos" at bounding box center [87, 185] width 175 height 39
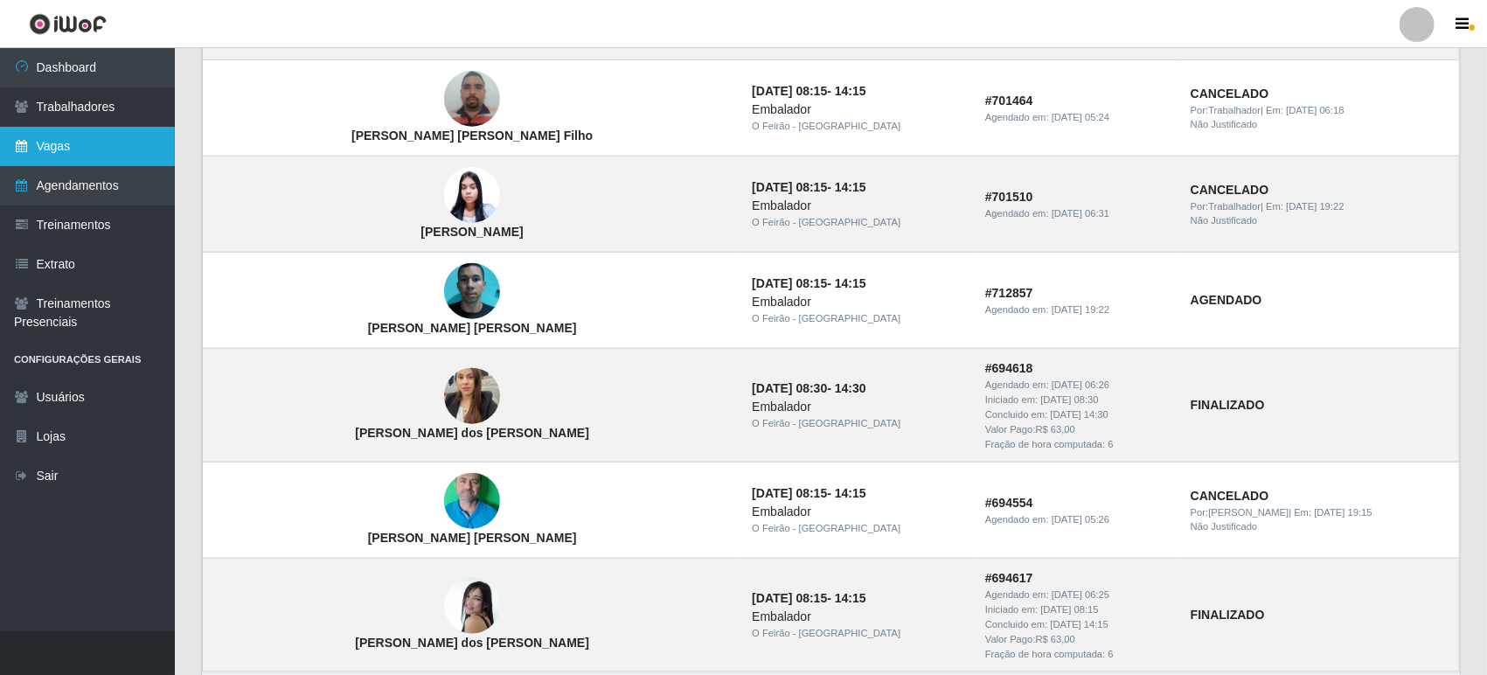
click at [100, 135] on link "Vagas" at bounding box center [87, 146] width 175 height 39
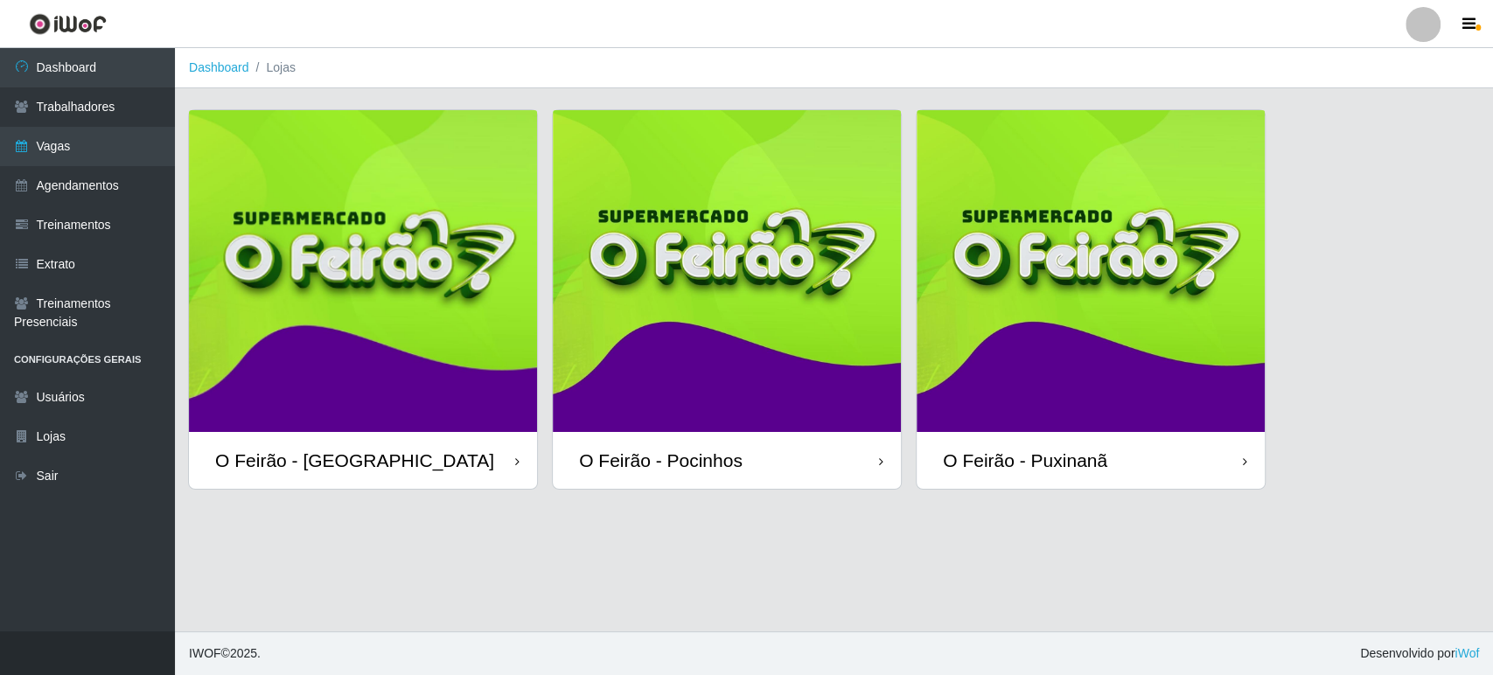
click at [360, 374] on img at bounding box center [363, 271] width 348 height 322
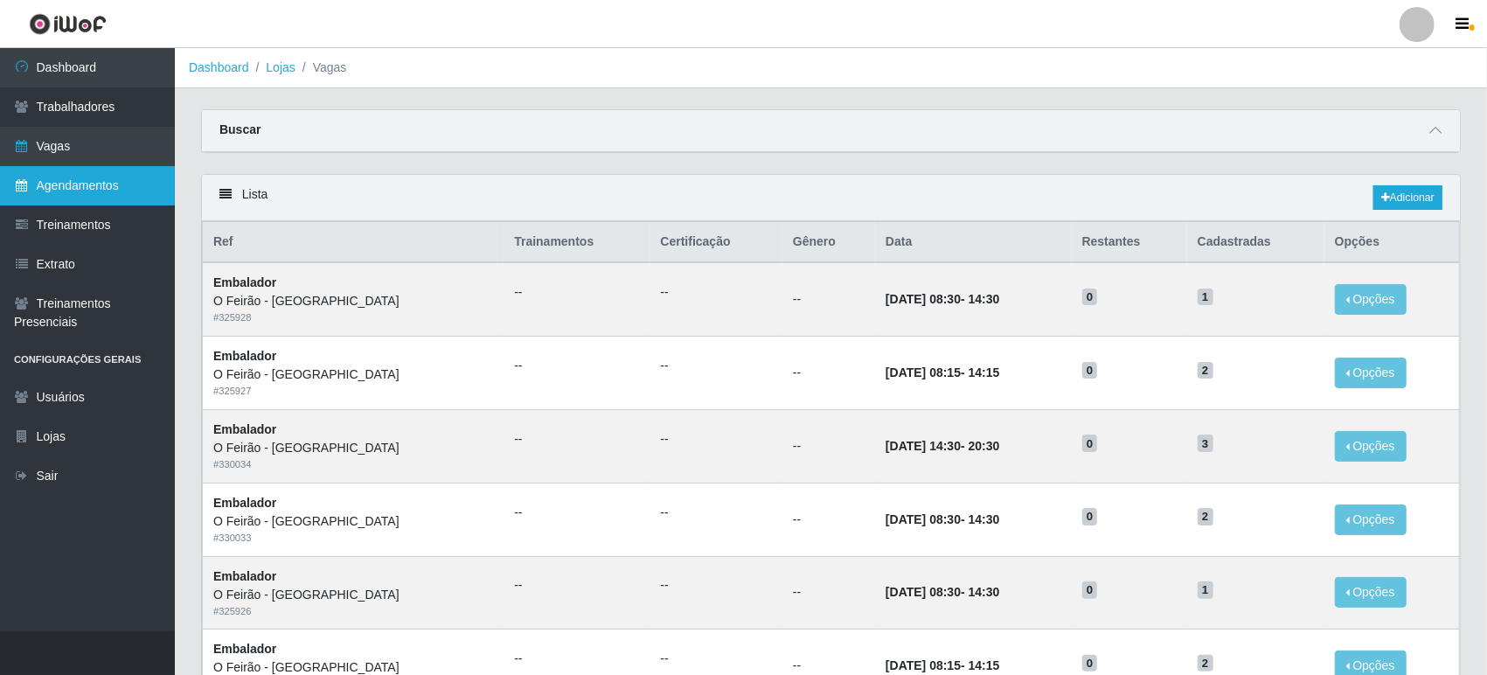
click at [84, 187] on link "Agendamentos" at bounding box center [87, 185] width 175 height 39
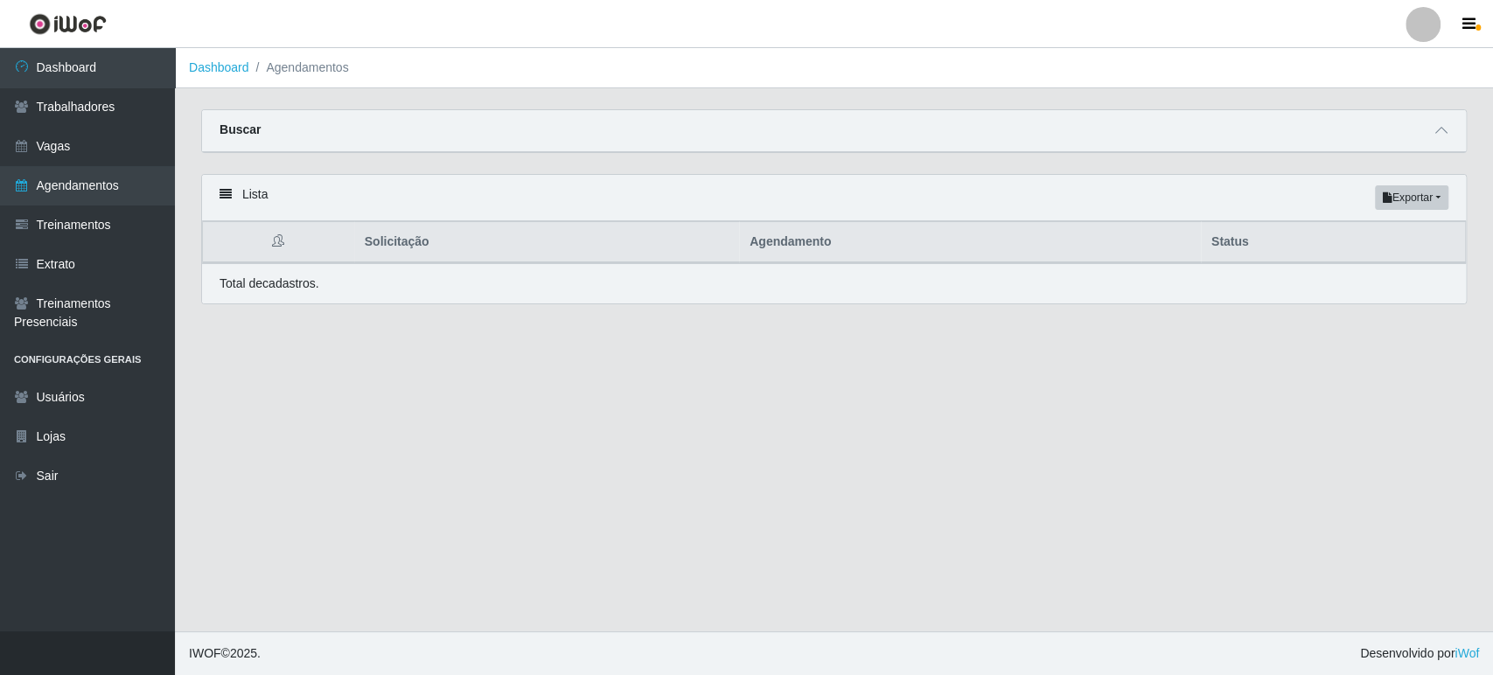
drag, startPoint x: 1434, startPoint y: 150, endPoint x: 311, endPoint y: 259, distance: 1128.1
click at [324, 269] on div "Carregando... Buscar Início em Término em Status [Selecione...] AGENDADO AGUARD…" at bounding box center [834, 217] width 1318 height 216
click at [1445, 122] on span at bounding box center [1441, 131] width 21 height 20
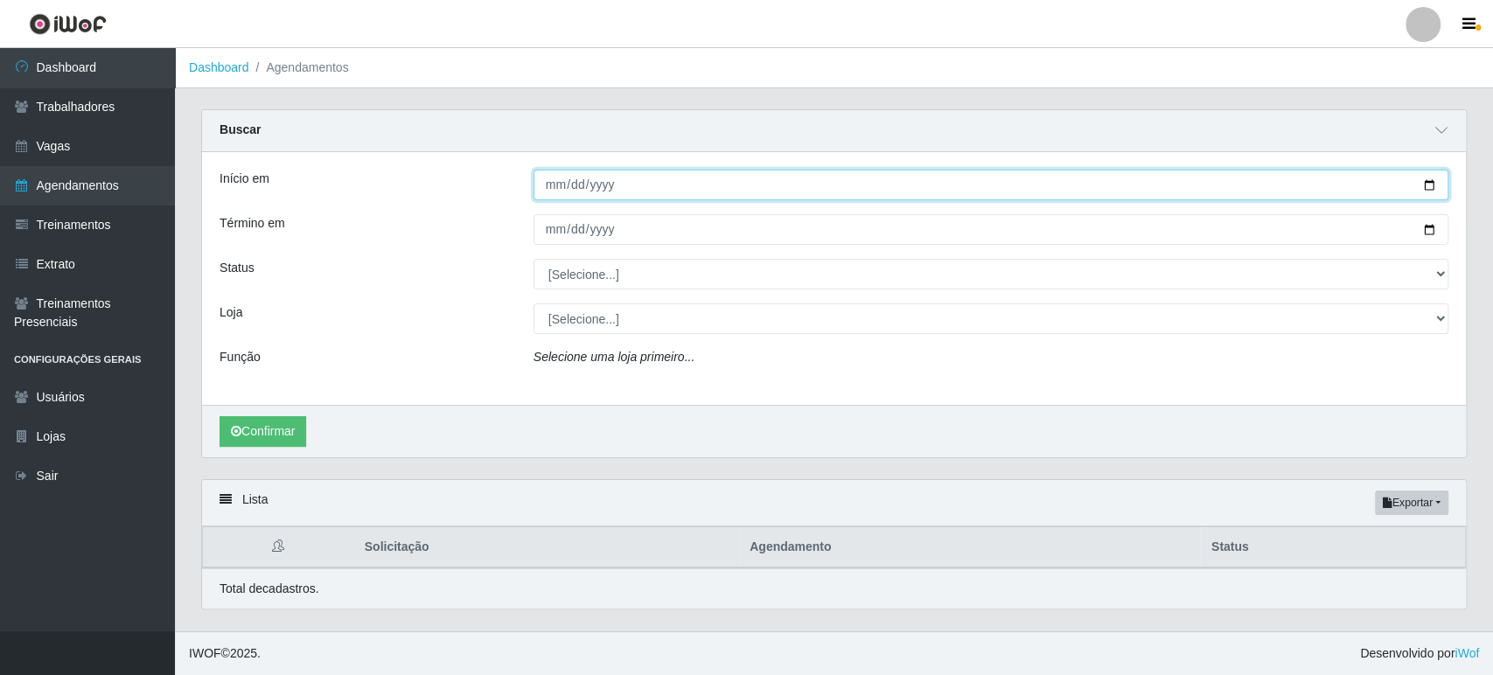
click at [1430, 180] on input "Início em" at bounding box center [990, 185] width 915 height 31
type input "2025-08-24"
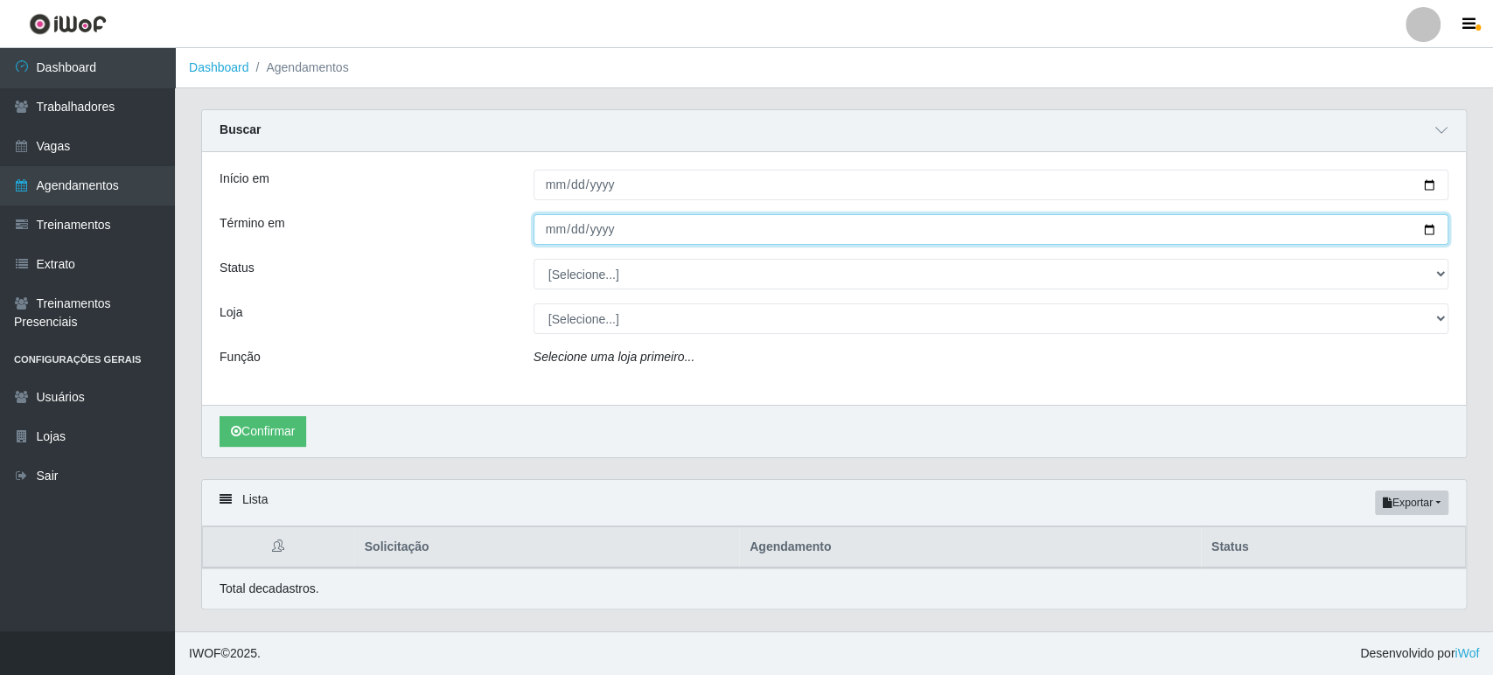
click at [1440, 228] on input "Término em" at bounding box center [990, 229] width 915 height 31
click at [1434, 231] on input "Término em" at bounding box center [990, 229] width 915 height 31
type input "2025-08-24"
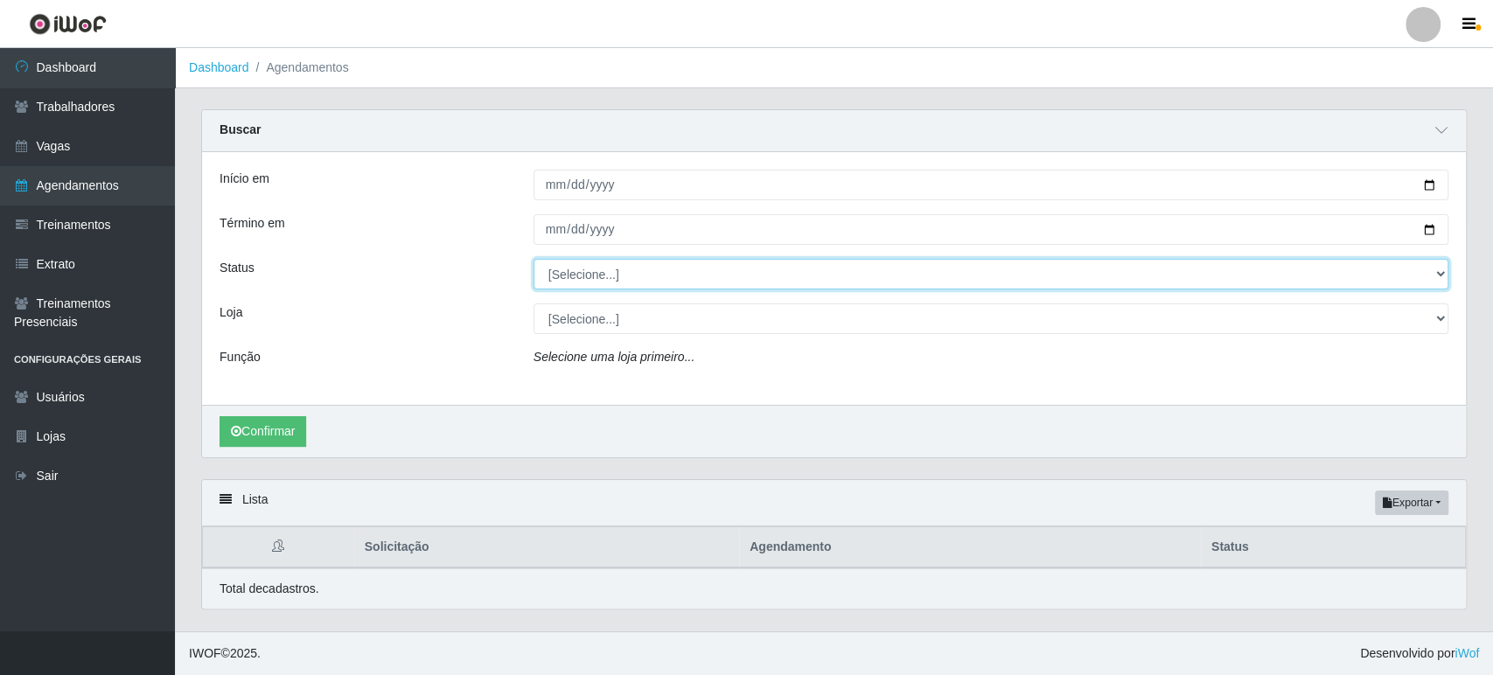
click at [814, 271] on select "[Selecione...] AGENDADO AGUARDANDO LIBERAR EM ANDAMENTO EM REVISÃO FINALIZADO C…" at bounding box center [990, 274] width 915 height 31
select select "AGENDADO"
click at [533, 259] on select "[Selecione...] AGENDADO AGUARDANDO LIBERAR EM ANDAMENTO EM REVISÃO FINALIZADO C…" at bounding box center [990, 274] width 915 height 31
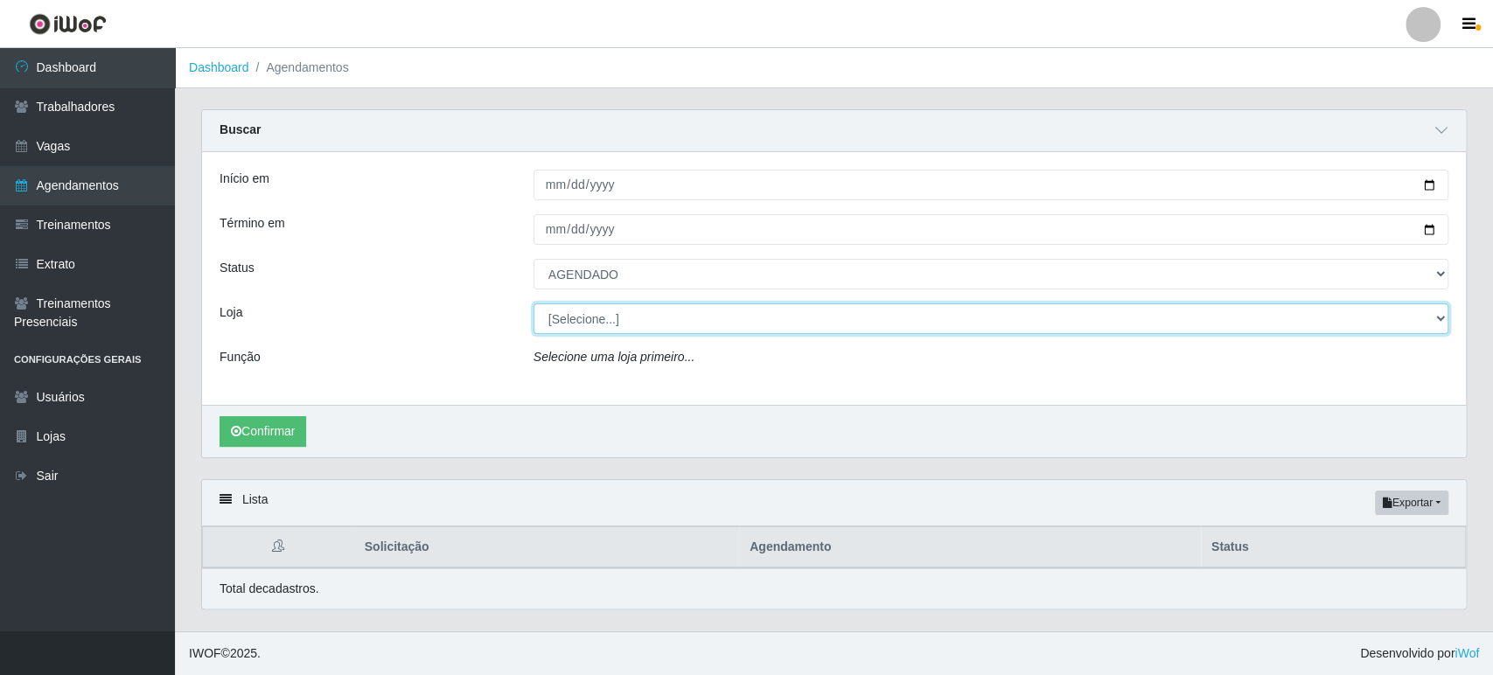
click at [658, 319] on select "[Selecione...] O Feirão - Lagoa Seca O Feirão - Pocinhos O Feirão - Puxinanã" at bounding box center [990, 318] width 915 height 31
select select "327"
click at [533, 303] on select "[Selecione...] O Feirão - Lagoa Seca O Feirão - Pocinhos O Feirão - Puxinanã" at bounding box center [990, 318] width 915 height 31
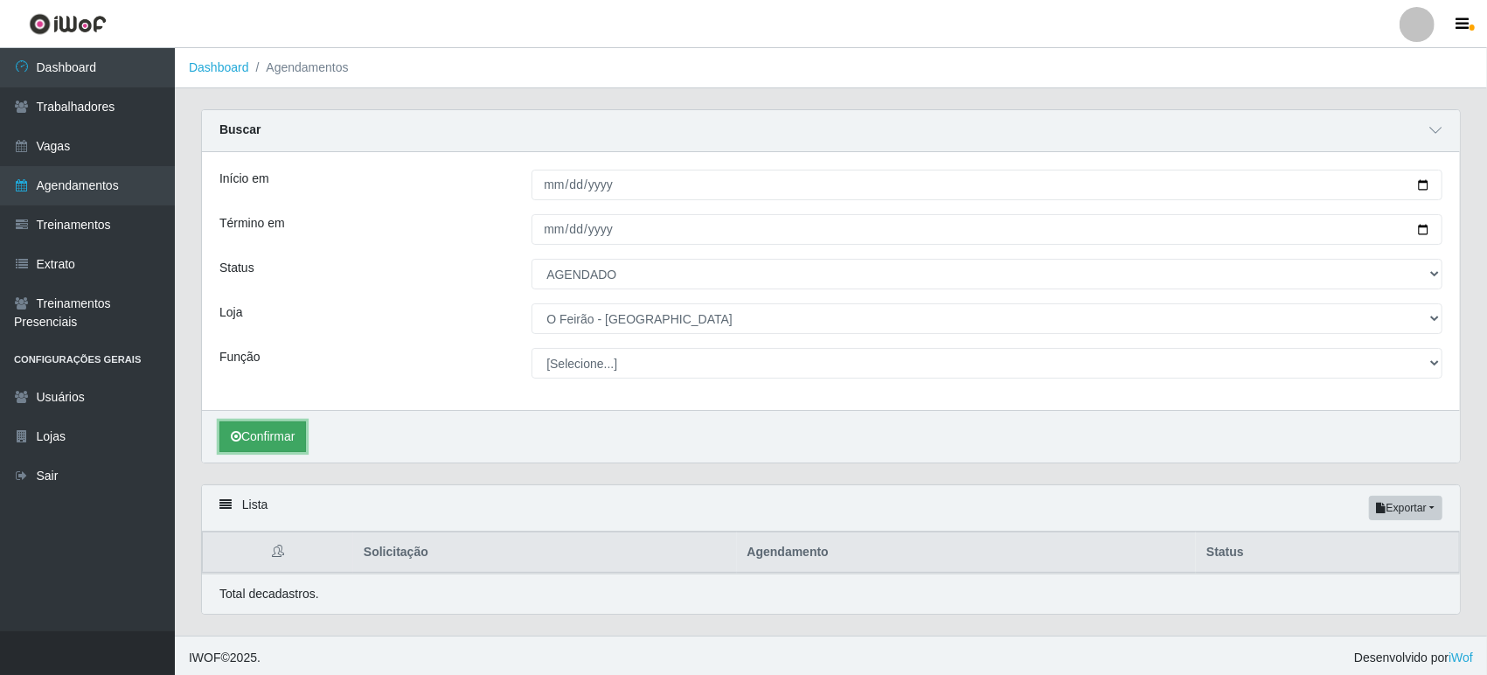
click at [241, 443] on button "Confirmar" at bounding box center [262, 436] width 87 height 31
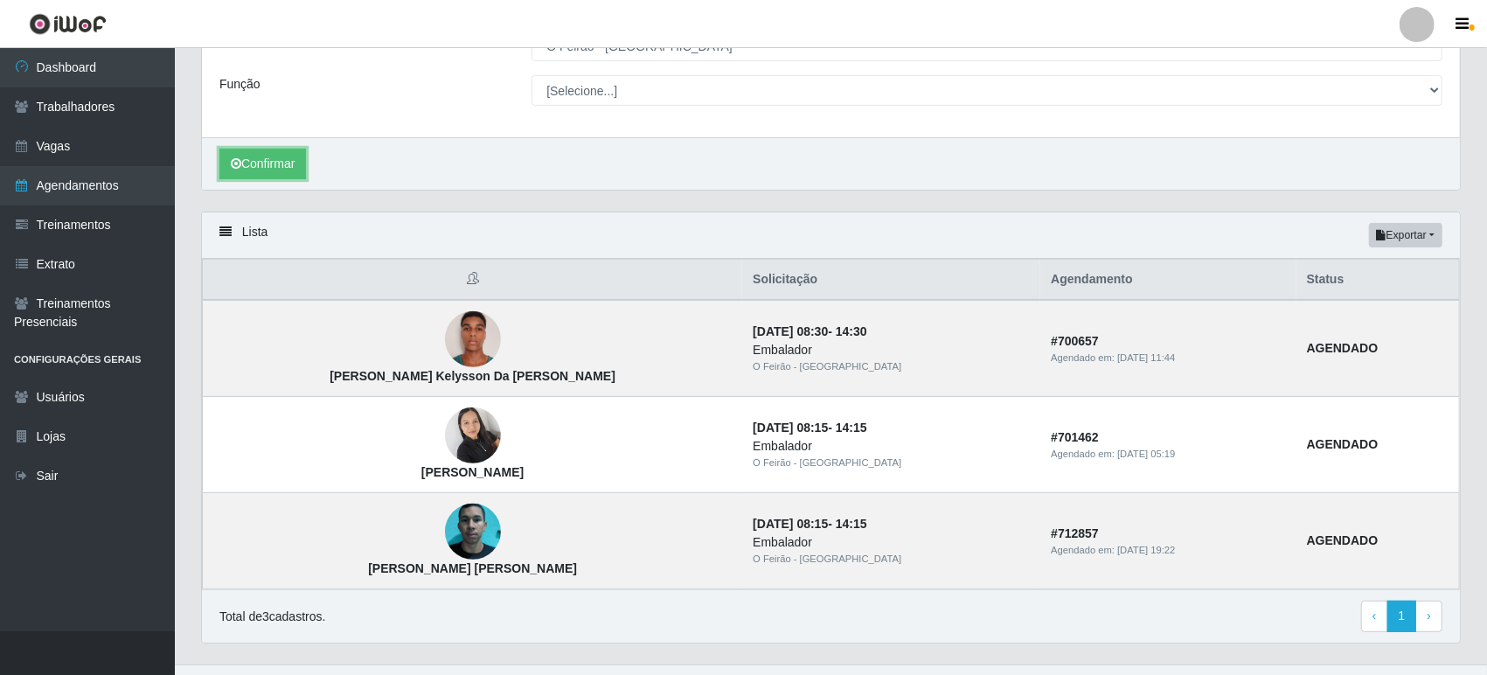
scroll to position [303, 0]
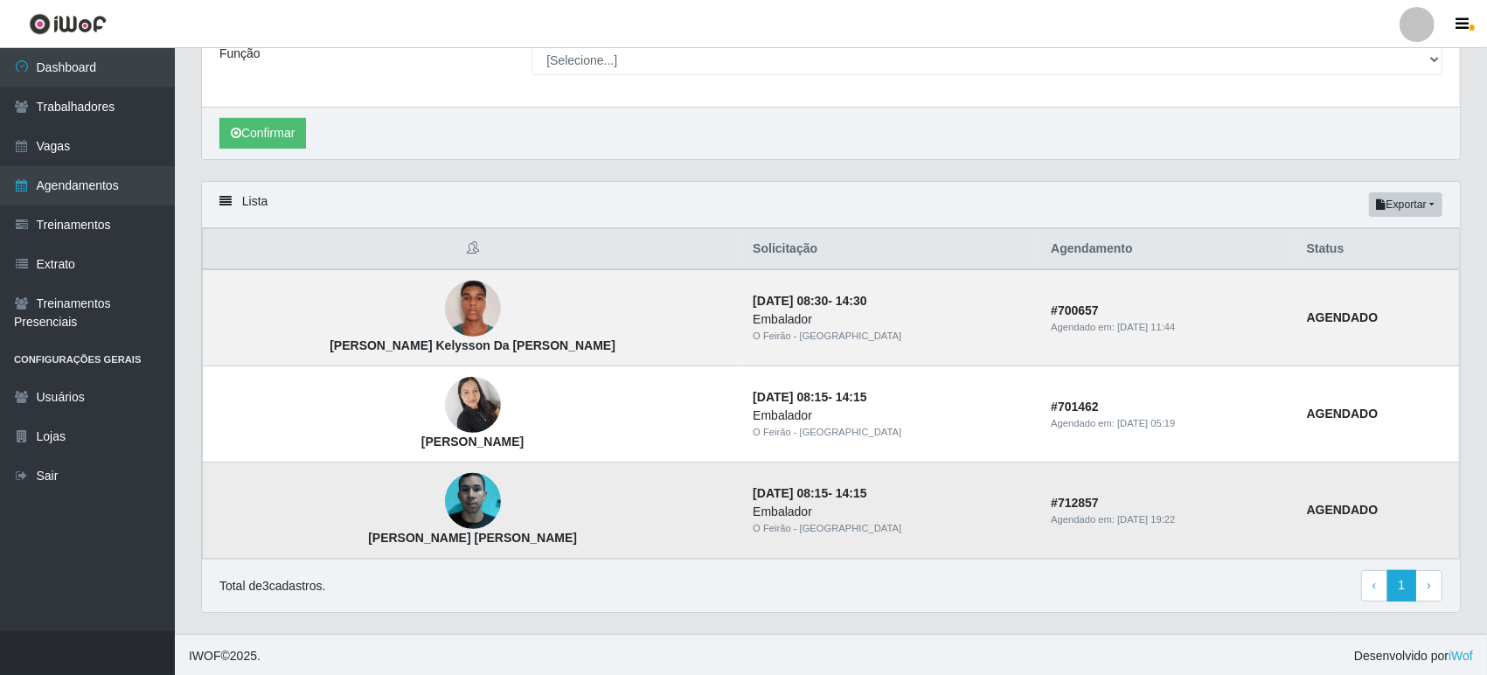
click at [404, 520] on td "Douglas Henrique Borges Pequeno" at bounding box center [473, 511] width 540 height 96
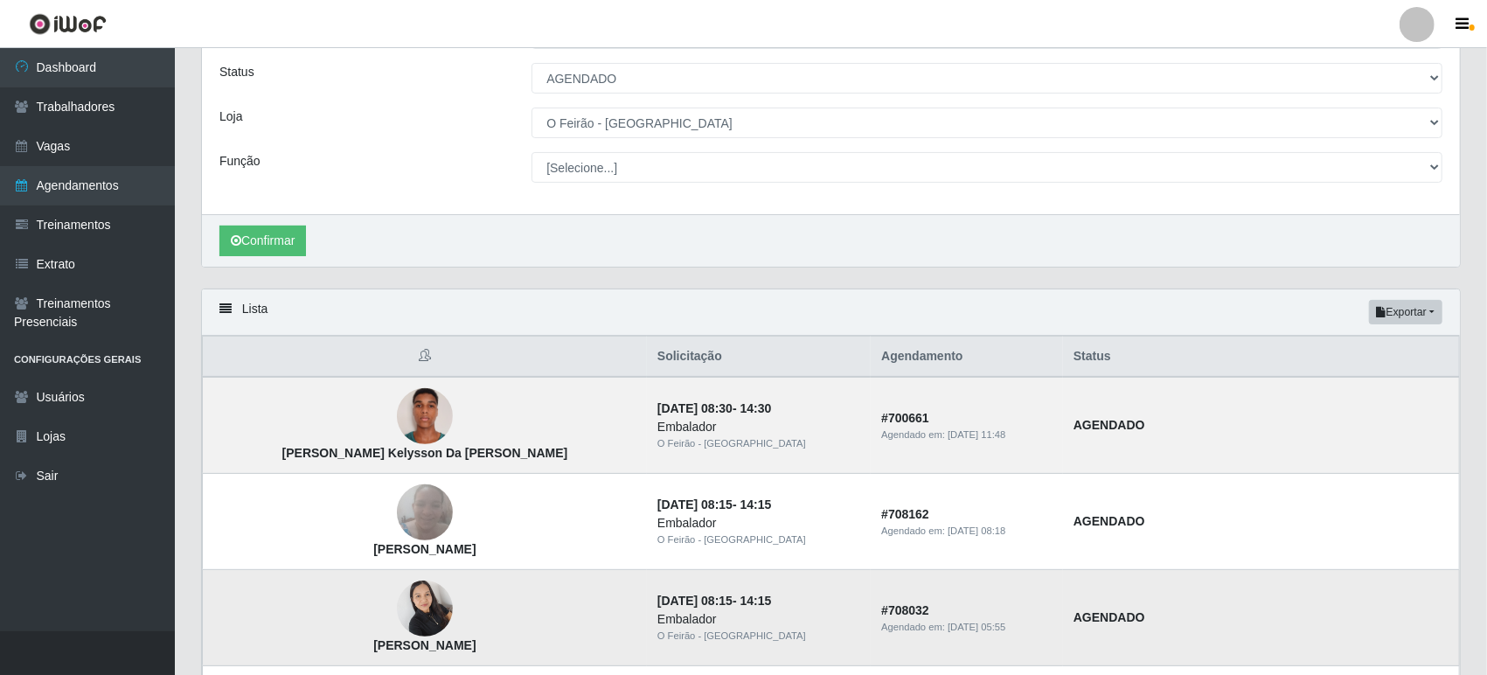
scroll to position [0, 0]
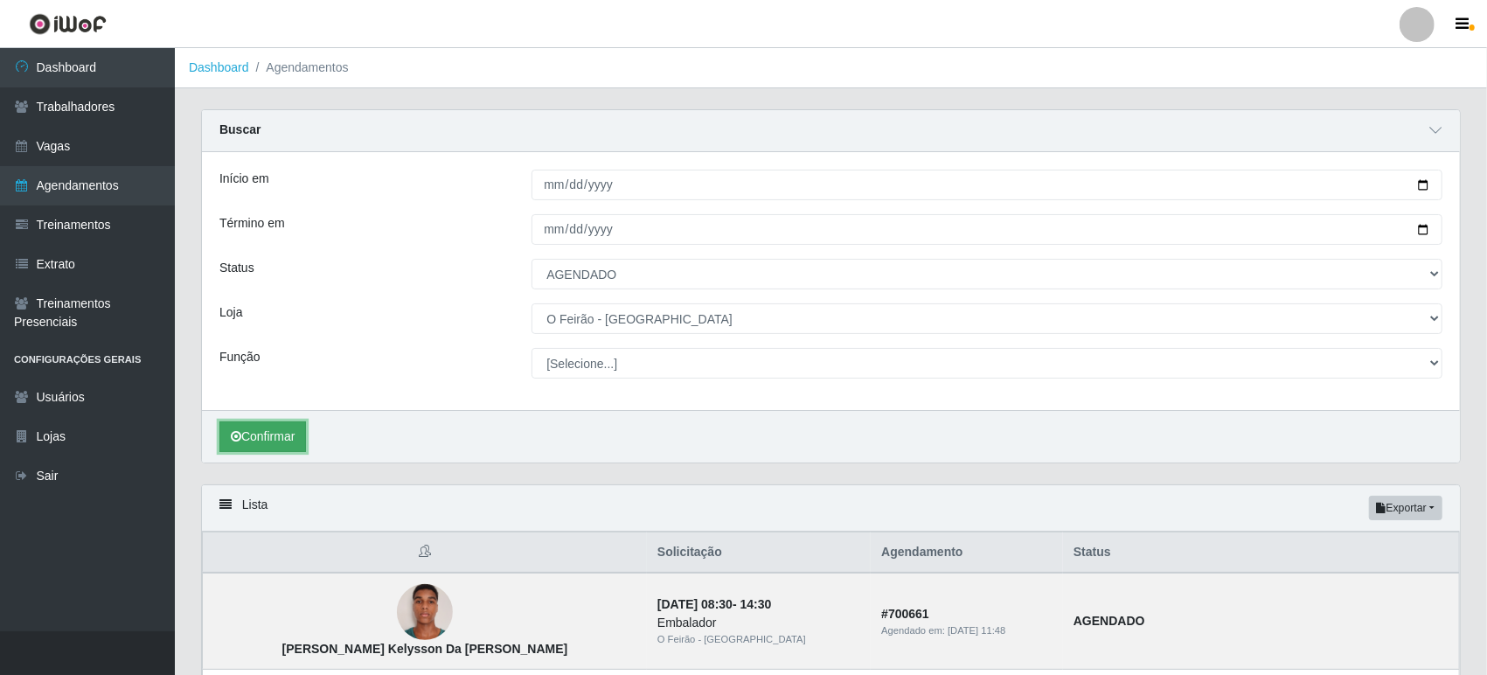
click at [289, 430] on button "Confirmar" at bounding box center [262, 436] width 87 height 31
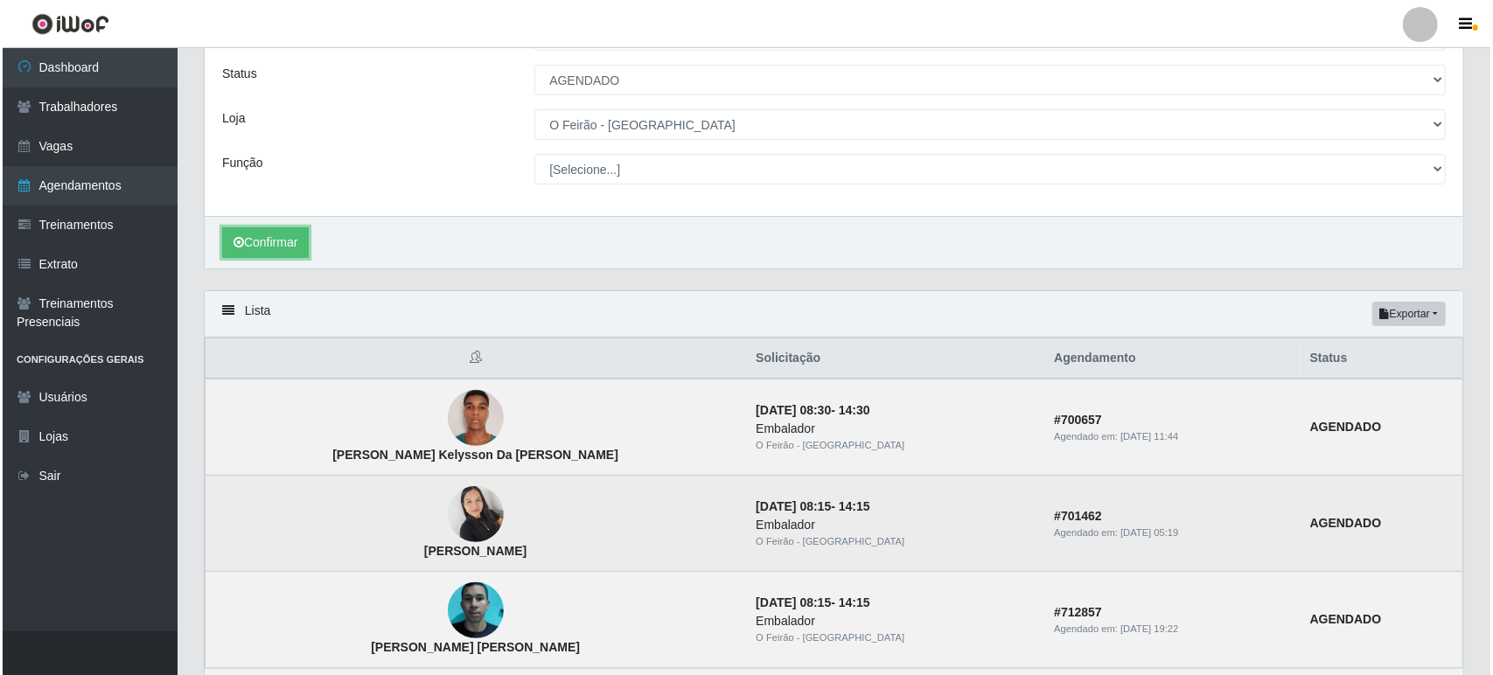
scroll to position [303, 0]
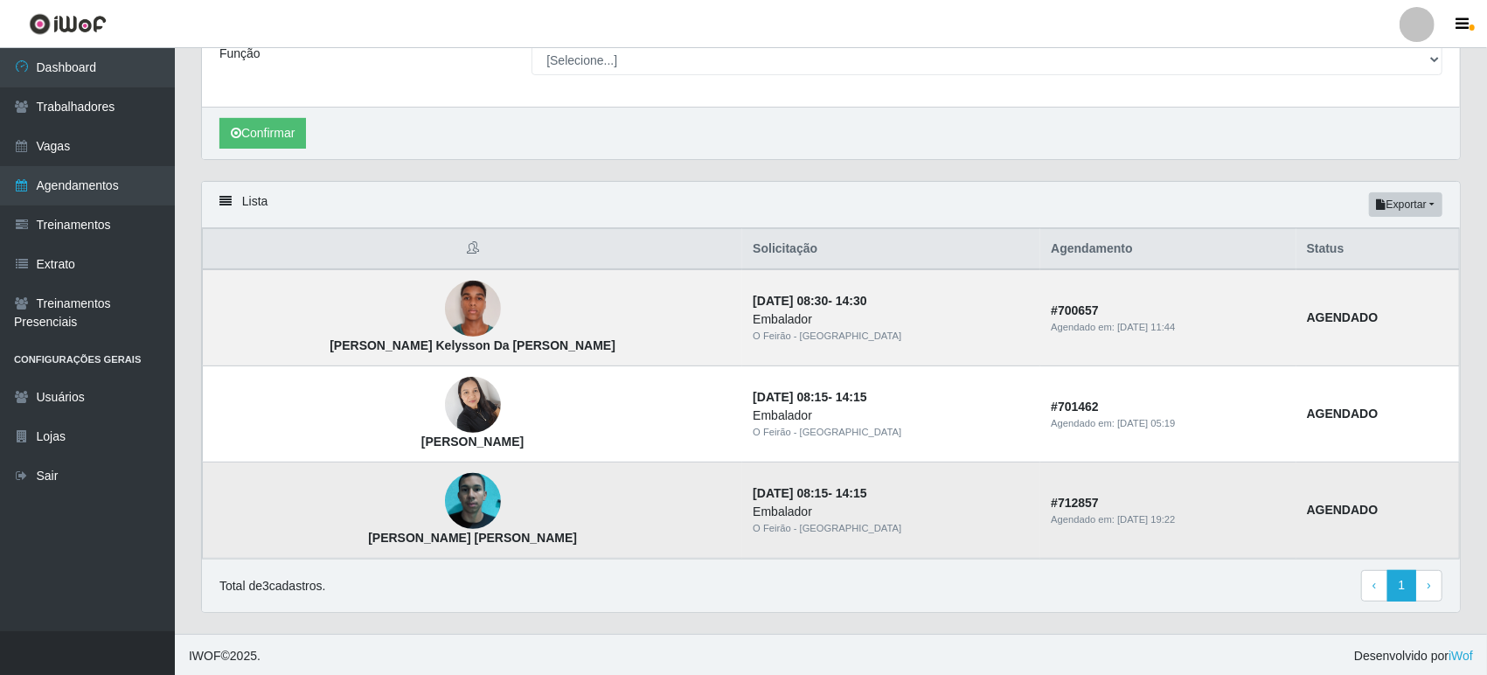
click at [445, 502] on img at bounding box center [473, 501] width 56 height 124
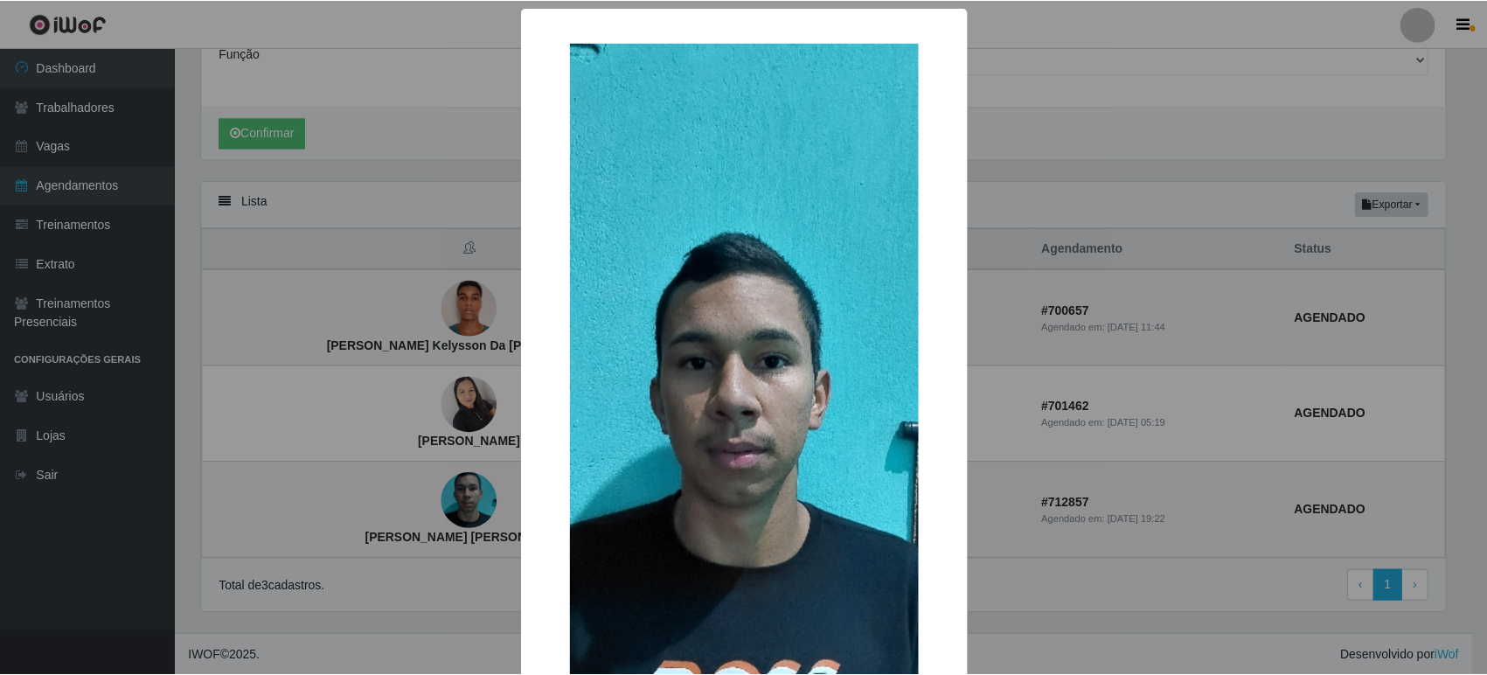
scroll to position [275, 0]
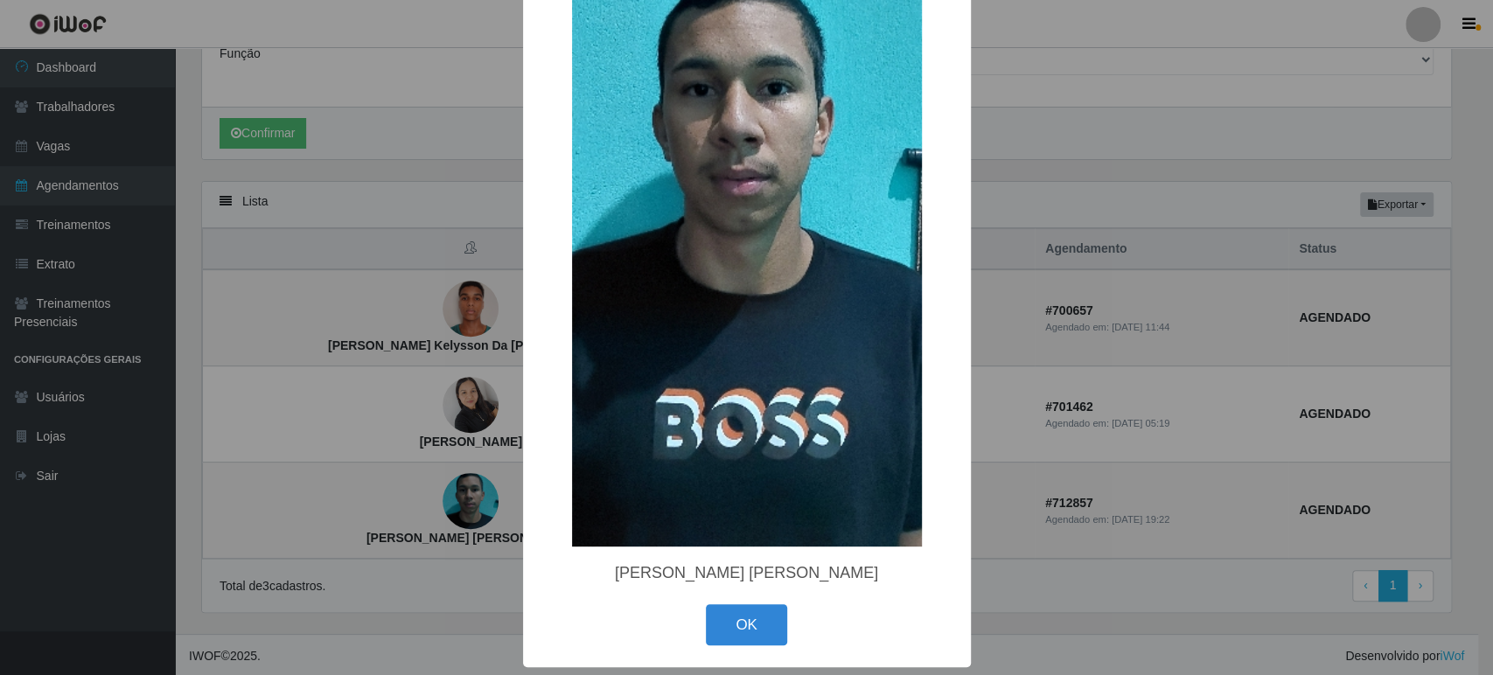
click at [373, 393] on div "× Douglas Henrique Borges Pequeno OK Cancel" at bounding box center [746, 337] width 1493 height 675
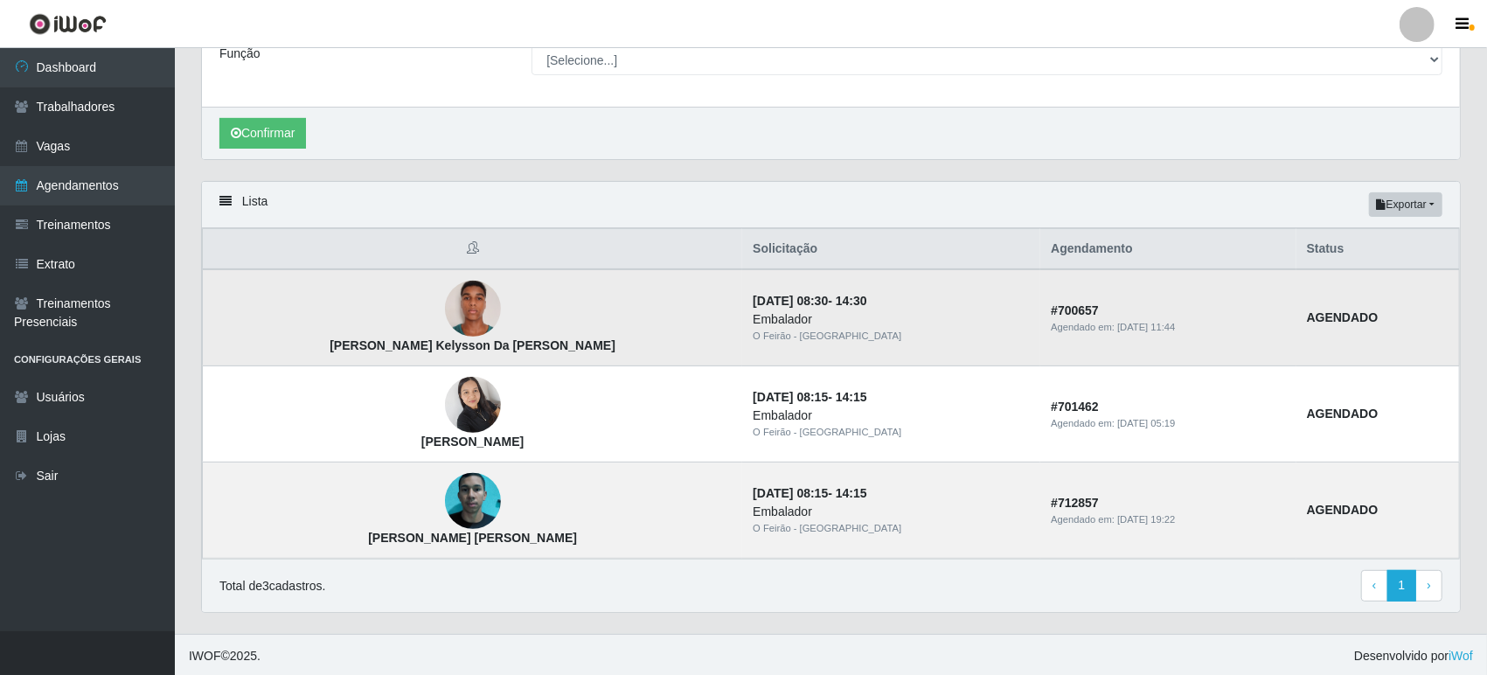
click at [445, 302] on img at bounding box center [473, 309] width 56 height 74
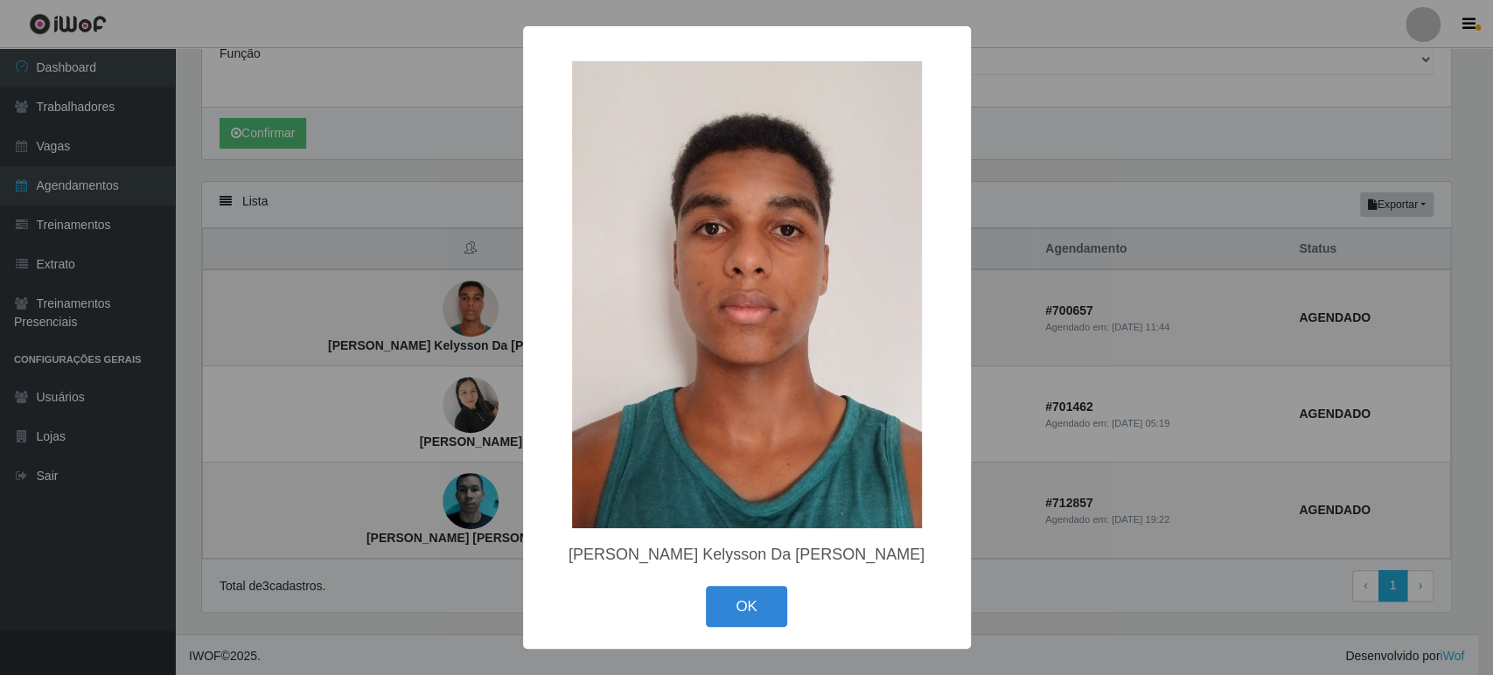
click at [456, 365] on div "× Álan Kelysson Da Silva Souza OK Cancel" at bounding box center [746, 337] width 1493 height 675
